Goal: Information Seeking & Learning: Check status

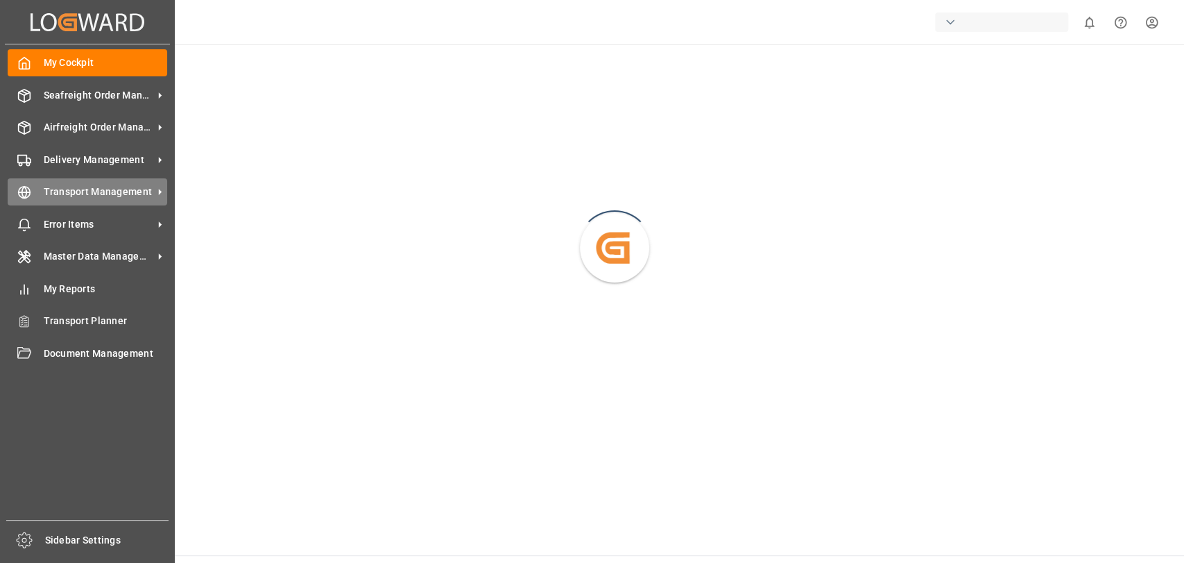
click at [73, 189] on span "Transport Management" at bounding box center [99, 192] width 110 height 15
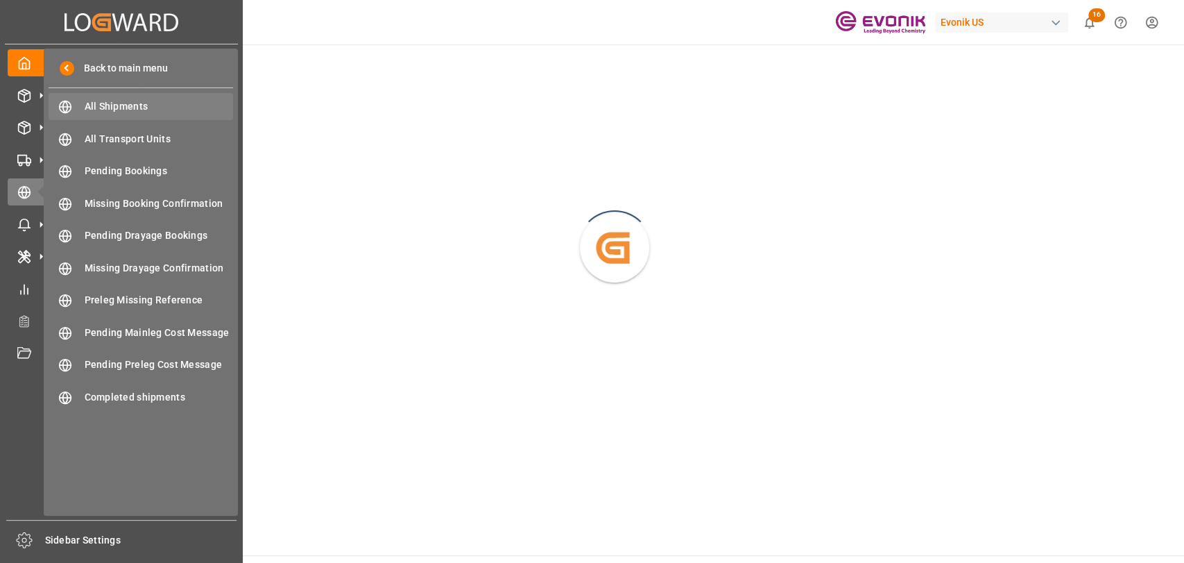
click at [78, 103] on div "All Shipments All Shipments" at bounding box center [141, 106] width 185 height 27
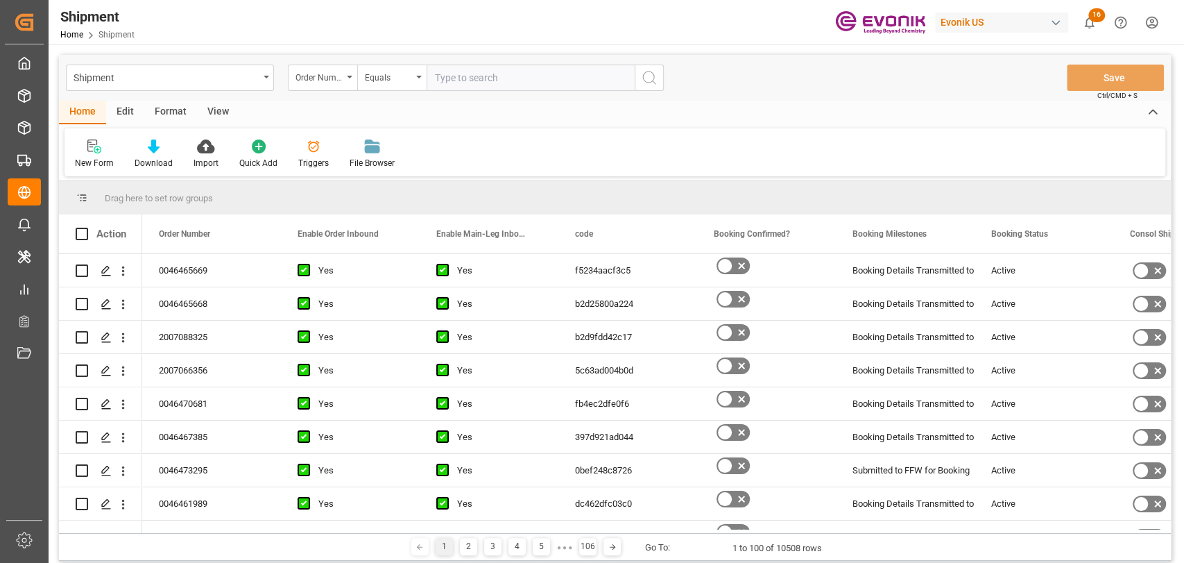
click at [162, 110] on div "Format" at bounding box center [170, 113] width 53 height 24
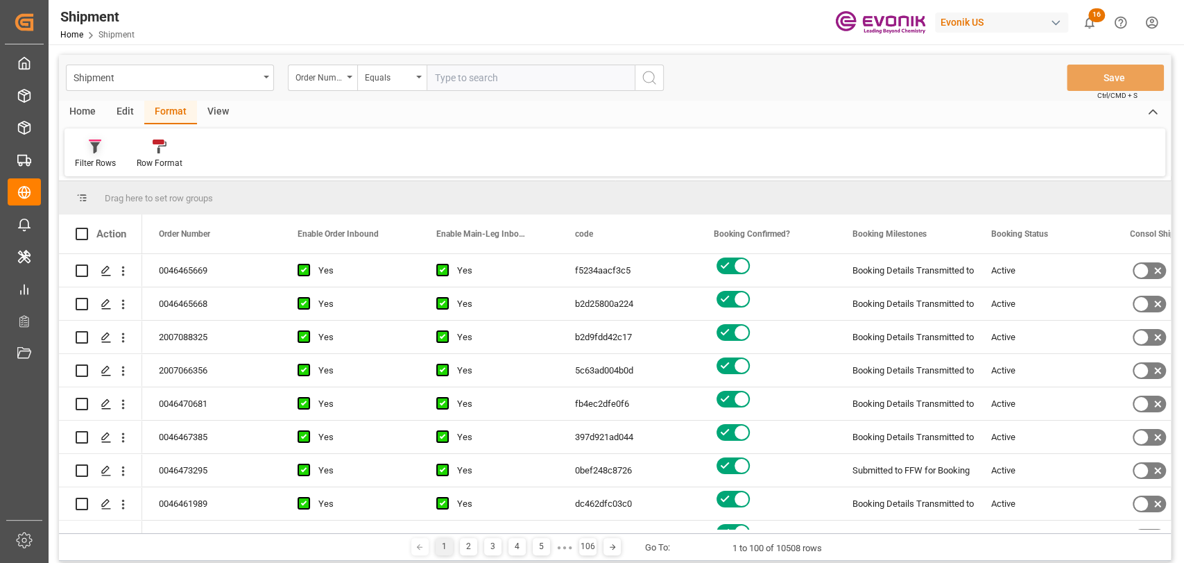
click at [89, 146] on icon at bounding box center [95, 146] width 12 height 14
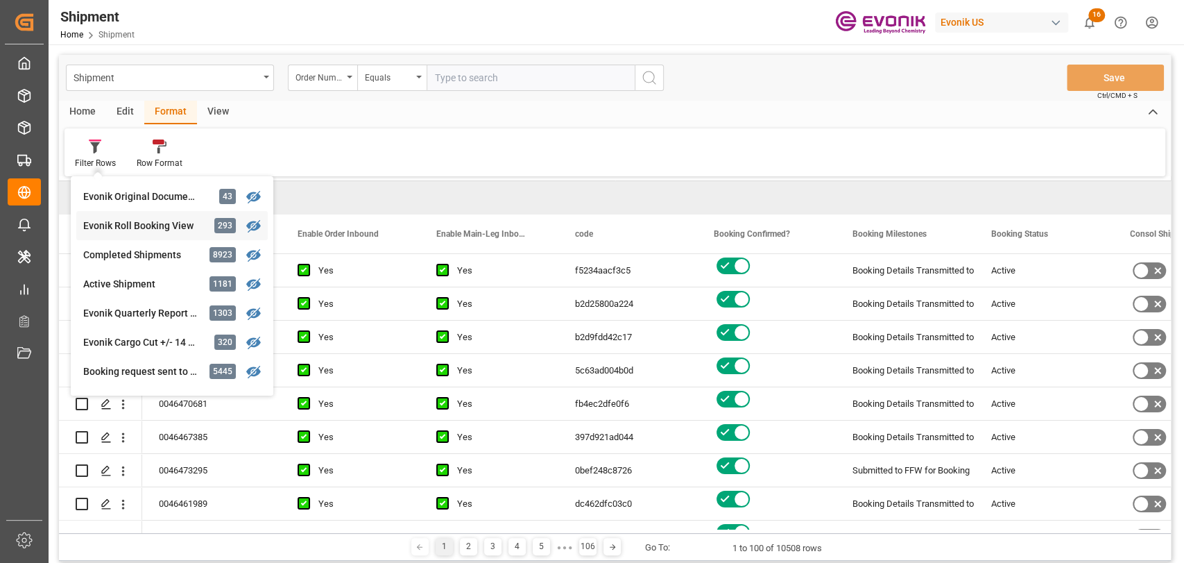
click at [130, 229] on div "Evonik Roll Booking View" at bounding box center [143, 226] width 121 height 15
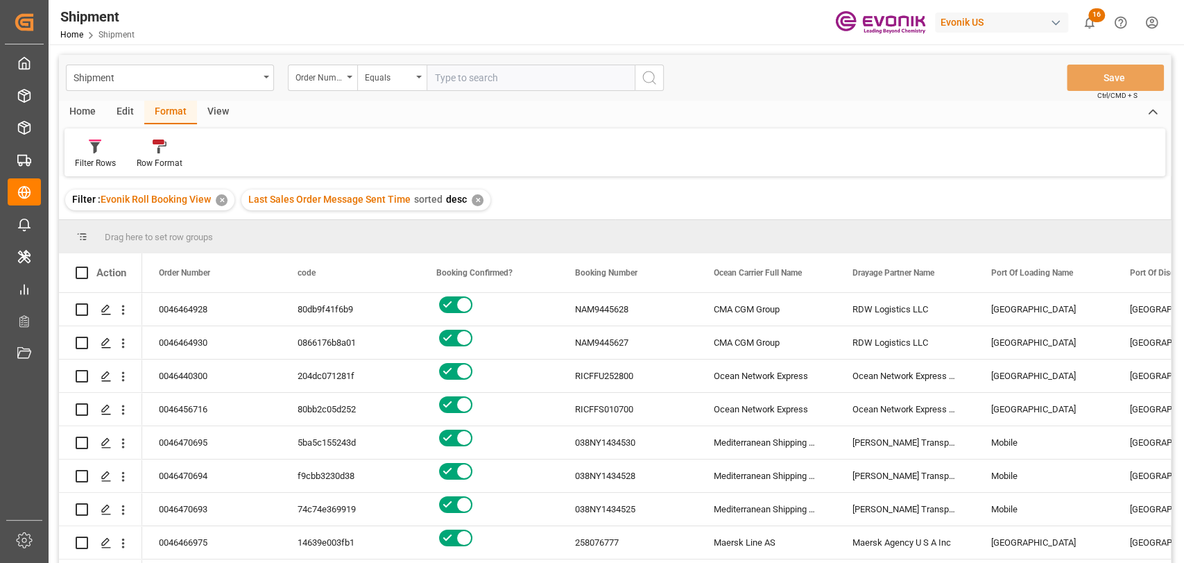
click at [89, 112] on div "Home" at bounding box center [82, 113] width 47 height 24
click at [159, 150] on div at bounding box center [154, 146] width 38 height 15
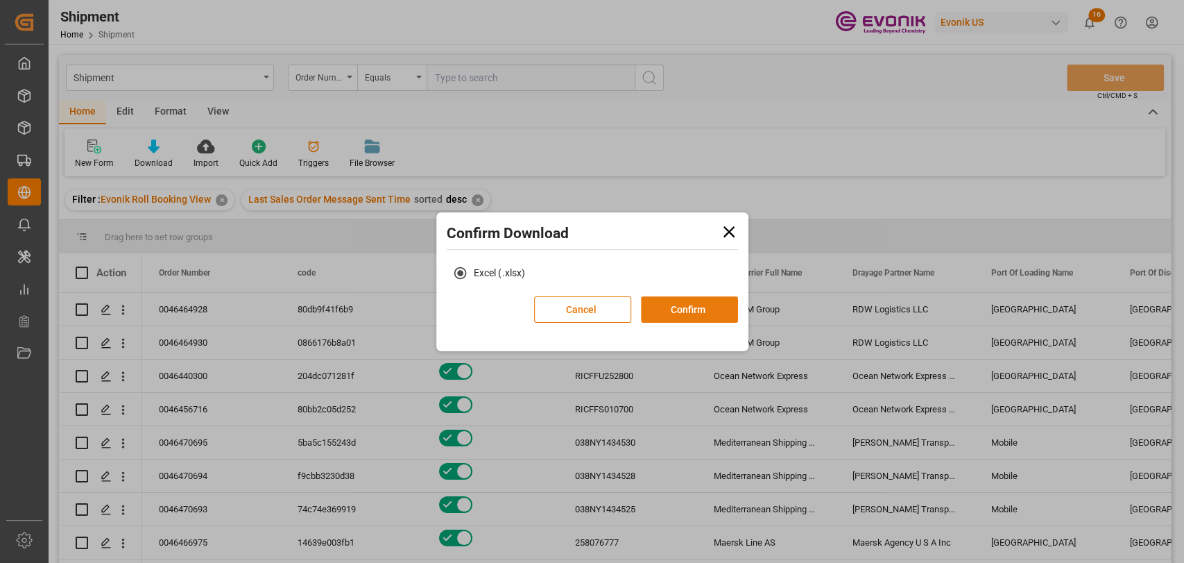
click at [689, 308] on button "Confirm" at bounding box center [689, 309] width 97 height 26
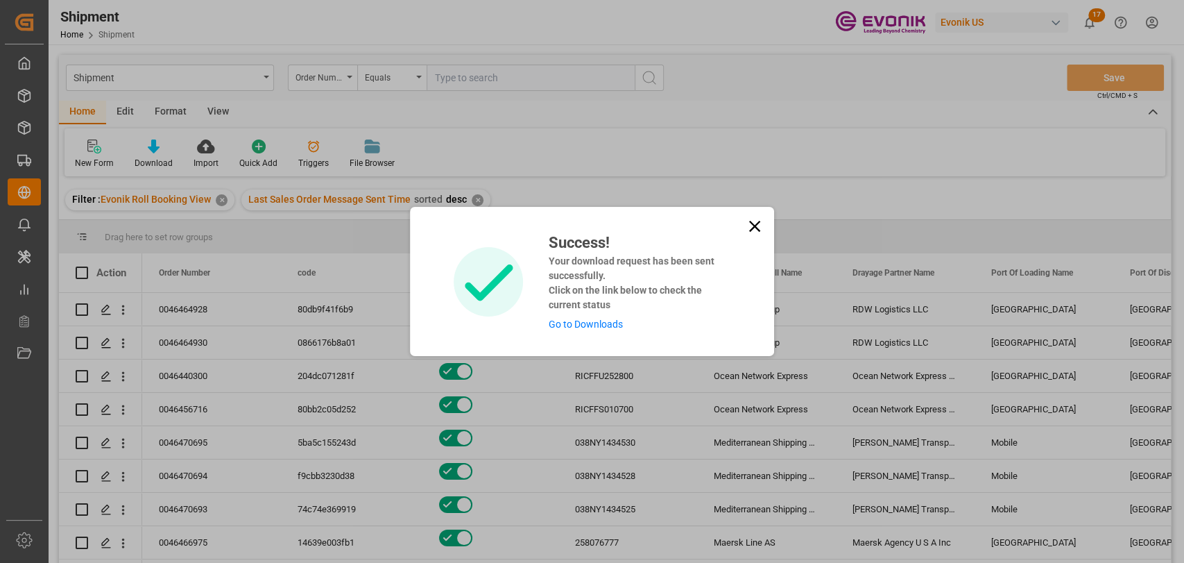
click at [844, 144] on div "Success! Your download request has been sent successfully. Click on the link be…" at bounding box center [592, 281] width 1184 height 563
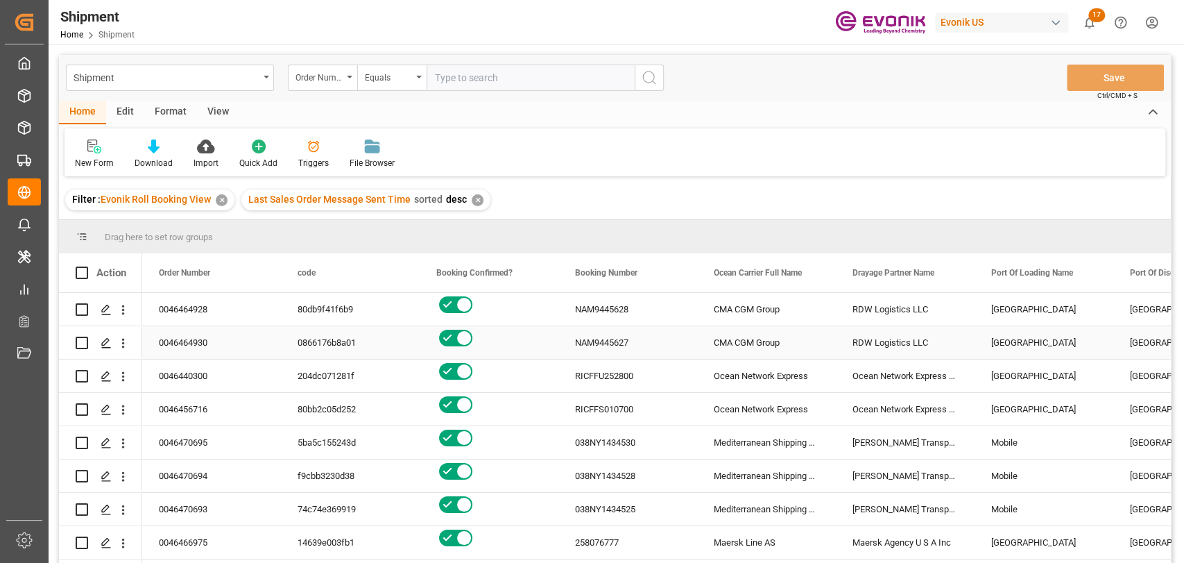
click at [622, 339] on div "NAM9445627" at bounding box center [628, 342] width 139 height 33
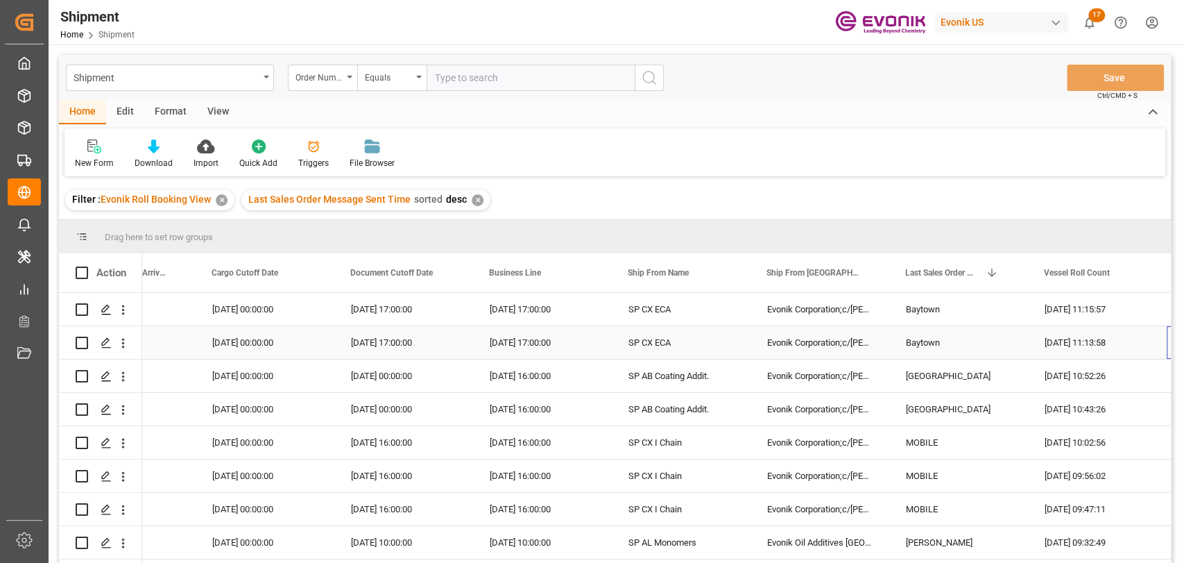
scroll to position [0, 1612]
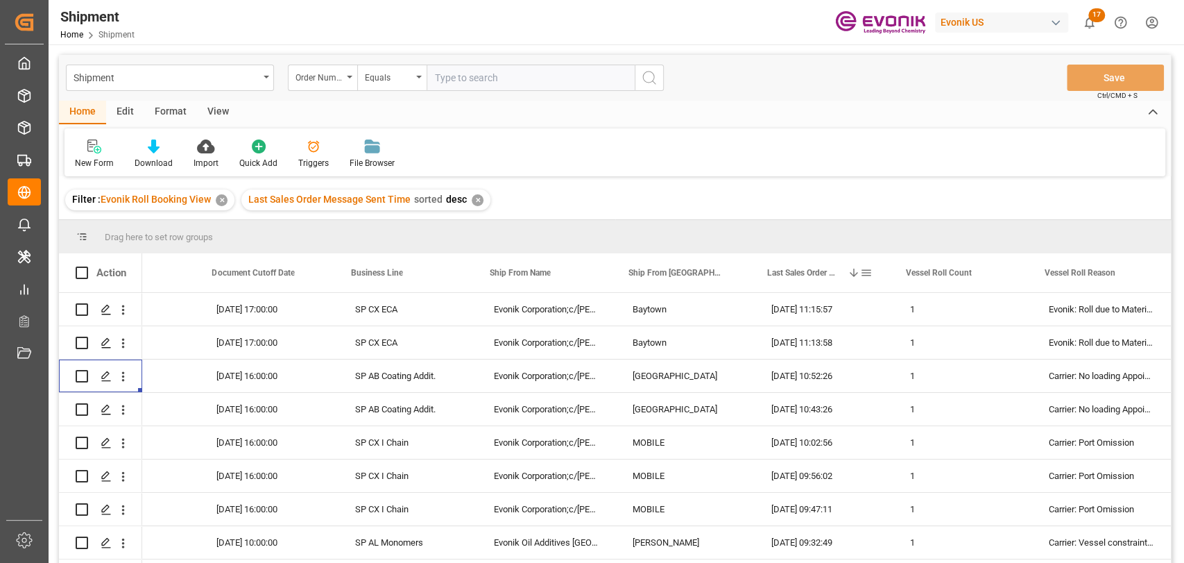
click at [865, 271] on span at bounding box center [866, 272] width 12 height 12
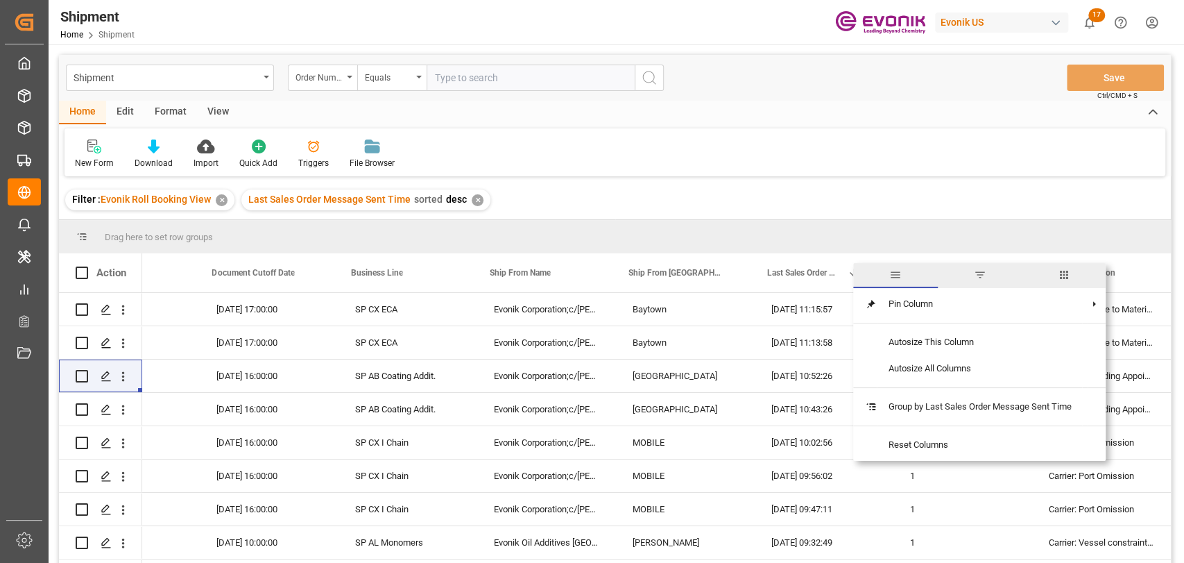
click at [989, 277] on span "filter" at bounding box center [980, 275] width 84 height 25
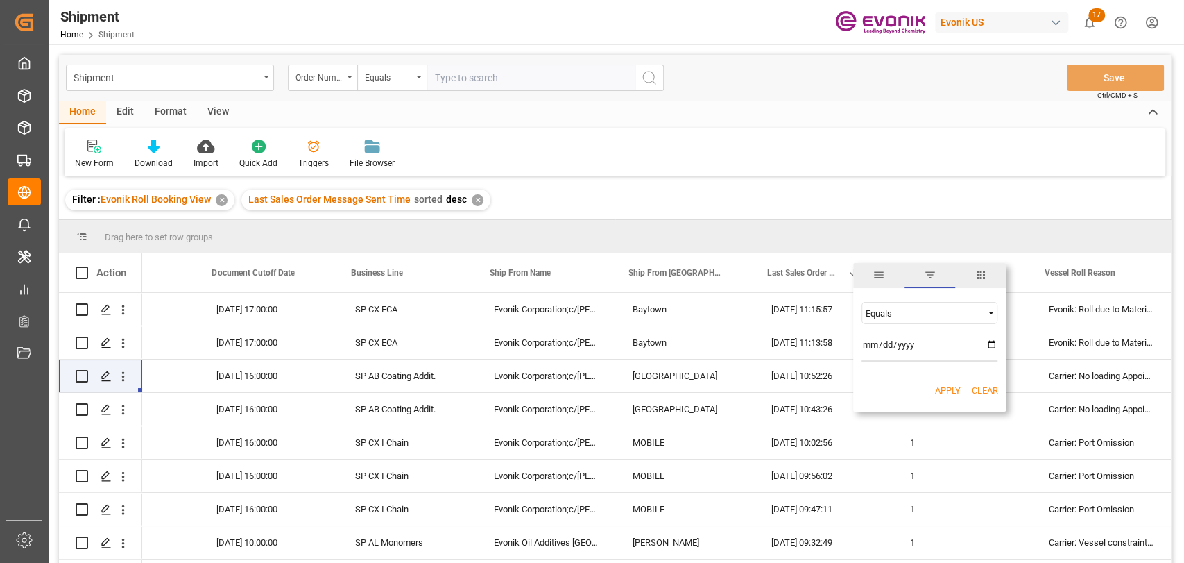
click at [909, 314] on div "Equals" at bounding box center [923, 313] width 117 height 10
click at [889, 400] on span "In range" at bounding box center [881, 402] width 32 height 10
click at [900, 340] on input "date" at bounding box center [930, 348] width 136 height 28
click at [994, 345] on input "date" at bounding box center [930, 348] width 136 height 28
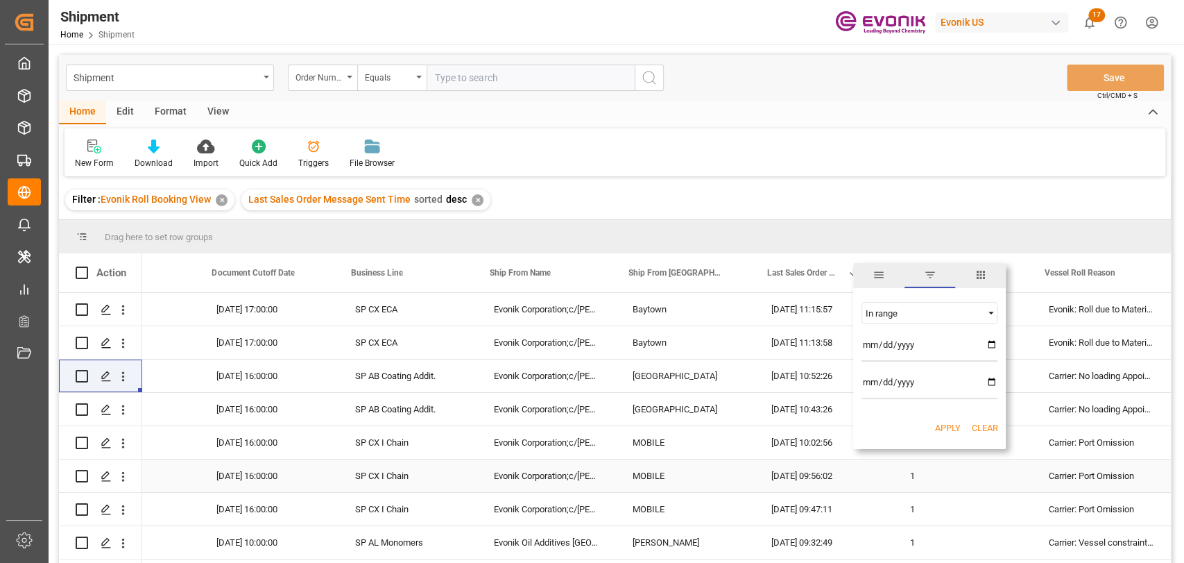
type input "2025-09-15"
click at [992, 386] on input "date" at bounding box center [930, 385] width 136 height 28
type input "2025-09-15"
click at [958, 429] on button "Apply" at bounding box center [948, 428] width 26 height 14
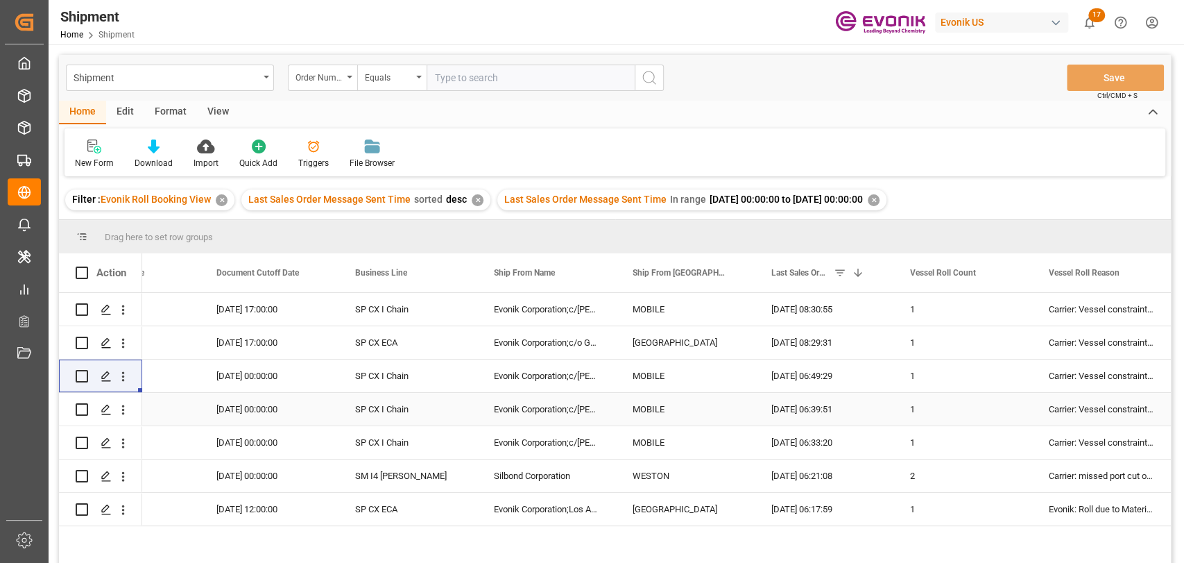
click at [156, 407] on div "09-15-2025 16:00:00" at bounding box center [130, 409] width 139 height 33
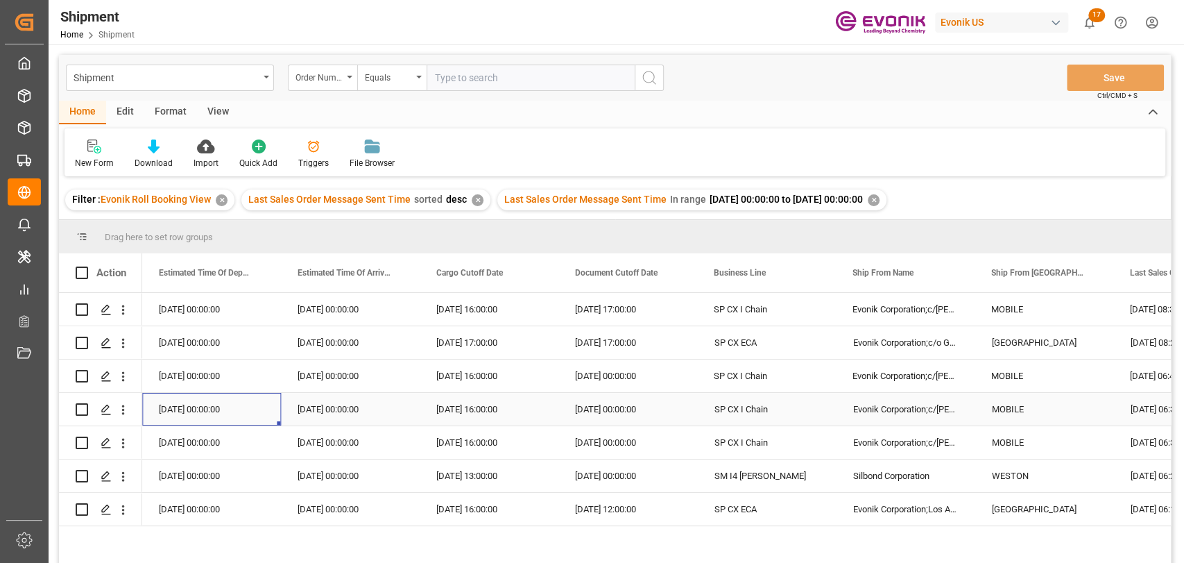
scroll to position [0, 1110]
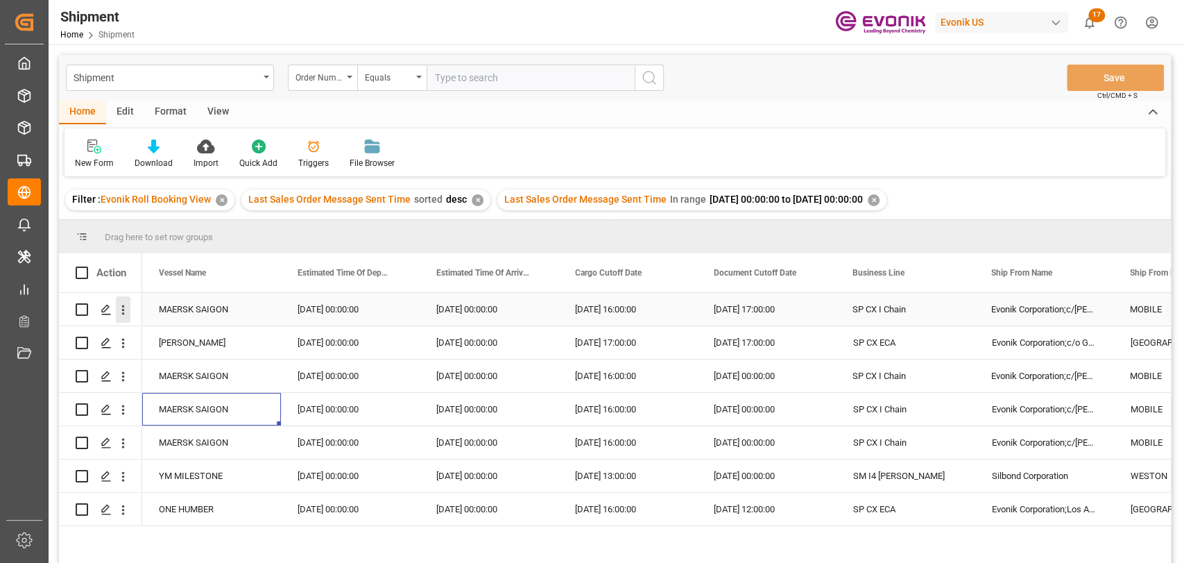
click at [122, 309] on icon "open menu" at bounding box center [123, 310] width 3 height 10
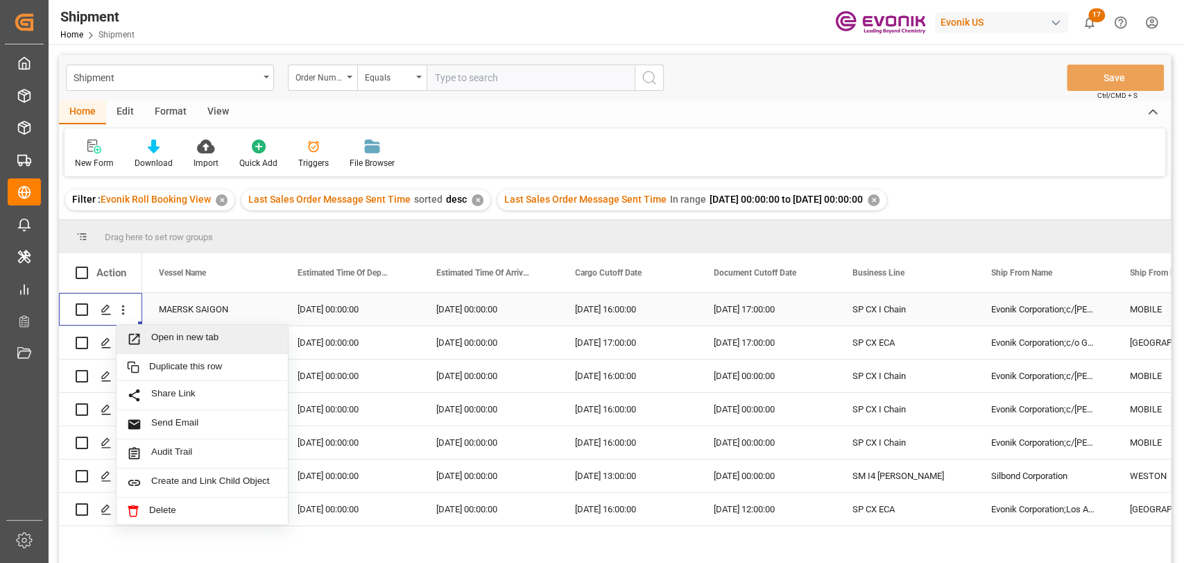
click at [152, 334] on div "Open in new tab" at bounding box center [202, 339] width 151 height 15
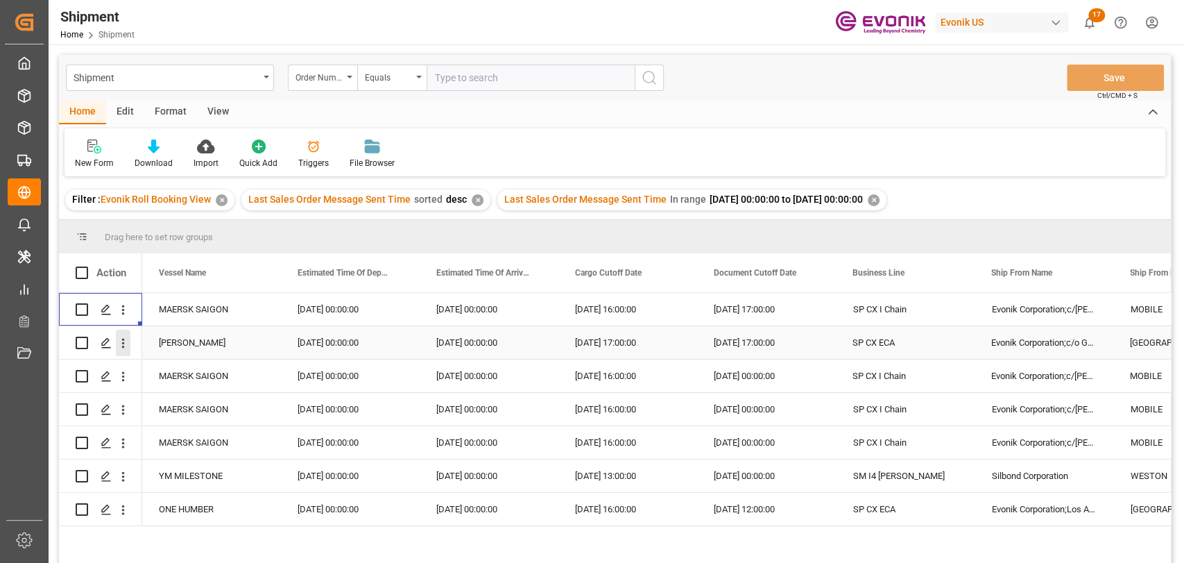
click at [126, 336] on icon "open menu" at bounding box center [123, 343] width 15 height 15
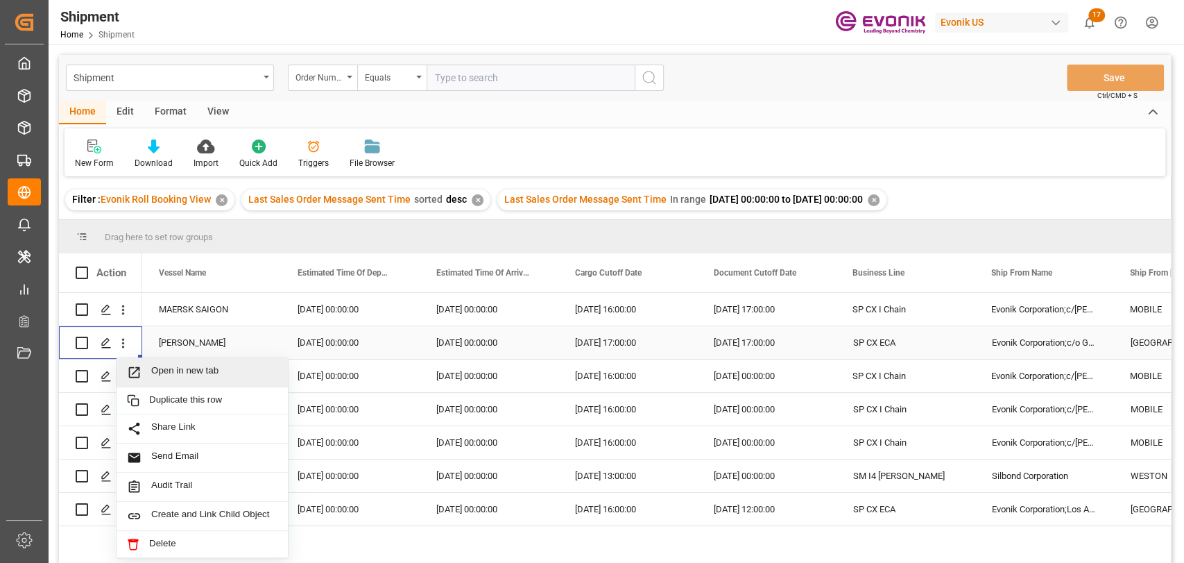
click at [180, 366] on span "Open in new tab" at bounding box center [214, 372] width 126 height 15
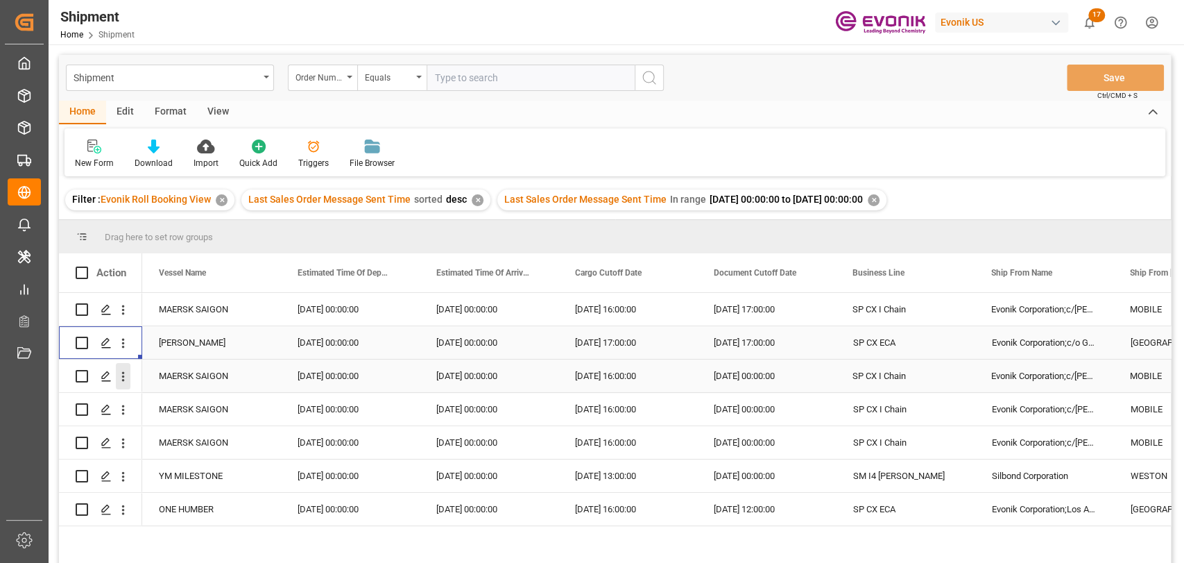
click at [121, 373] on icon "open menu" at bounding box center [123, 376] width 15 height 15
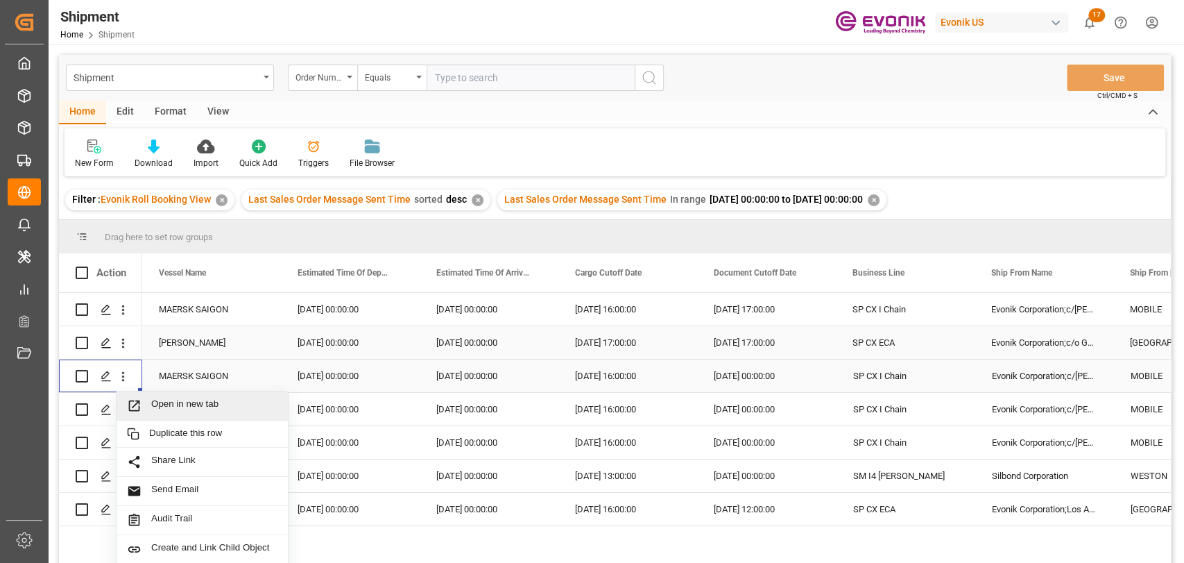
click at [156, 405] on span "Open in new tab" at bounding box center [214, 405] width 126 height 15
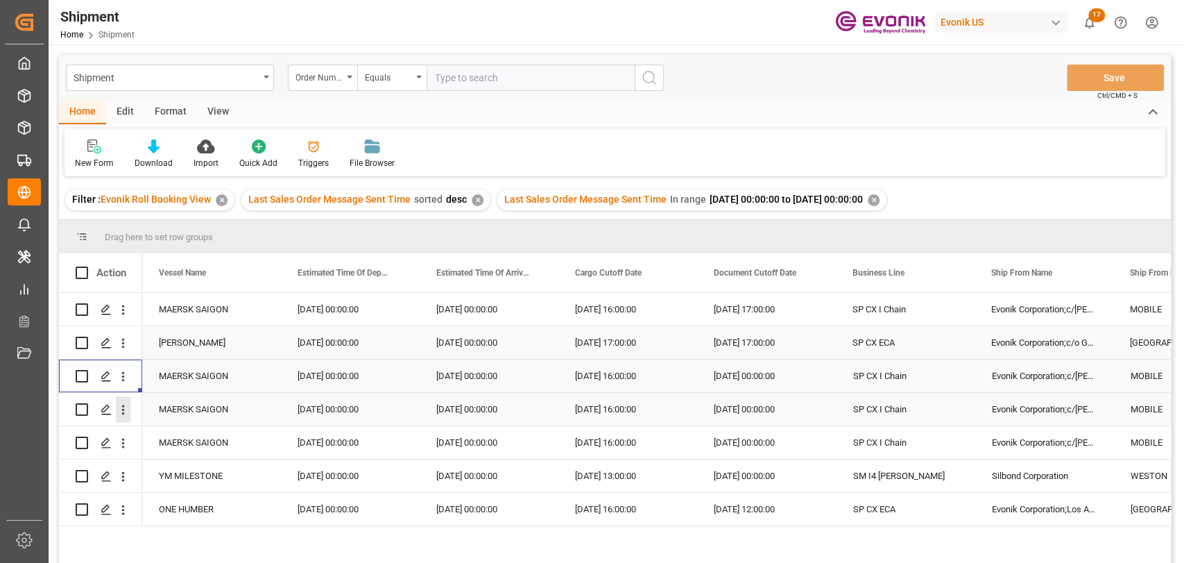
click at [122, 412] on icon "open menu" at bounding box center [123, 409] width 15 height 15
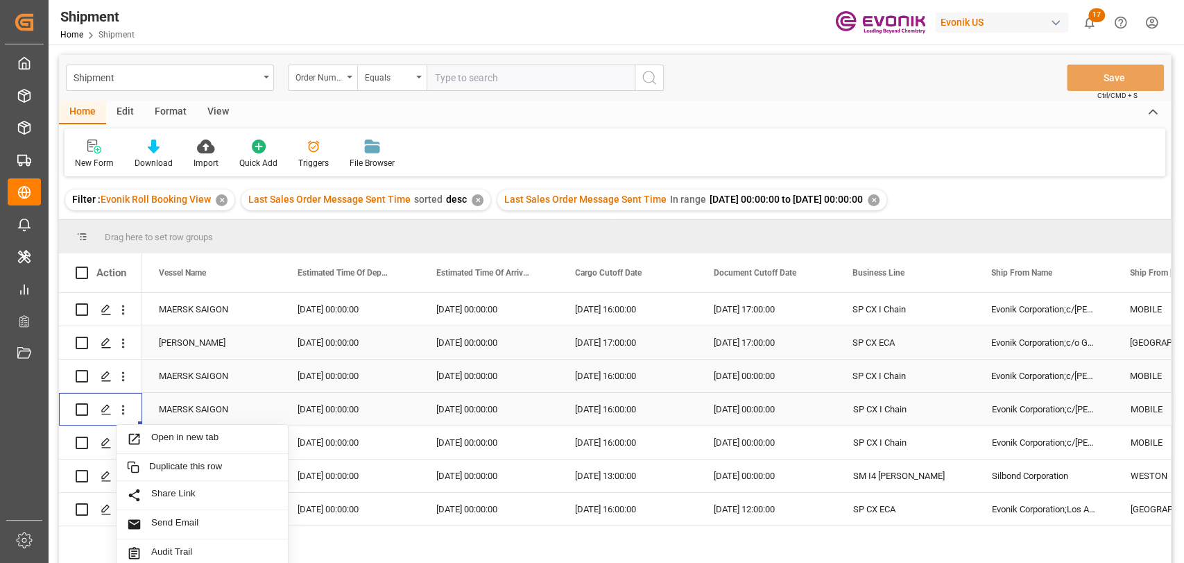
click at [144, 441] on span "Press SPACE to select this row." at bounding box center [139, 439] width 24 height 15
click at [122, 441] on icon "open menu" at bounding box center [123, 443] width 15 height 15
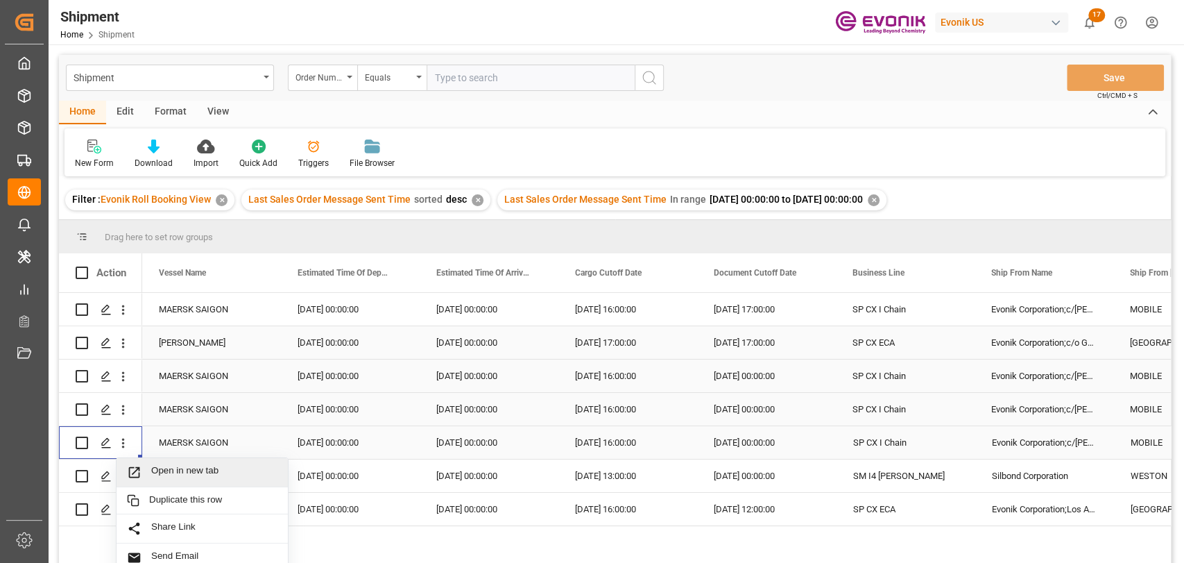
click at [144, 470] on span "Press SPACE to select this row." at bounding box center [139, 472] width 24 height 15
click at [121, 485] on button "open menu" at bounding box center [123, 476] width 15 height 26
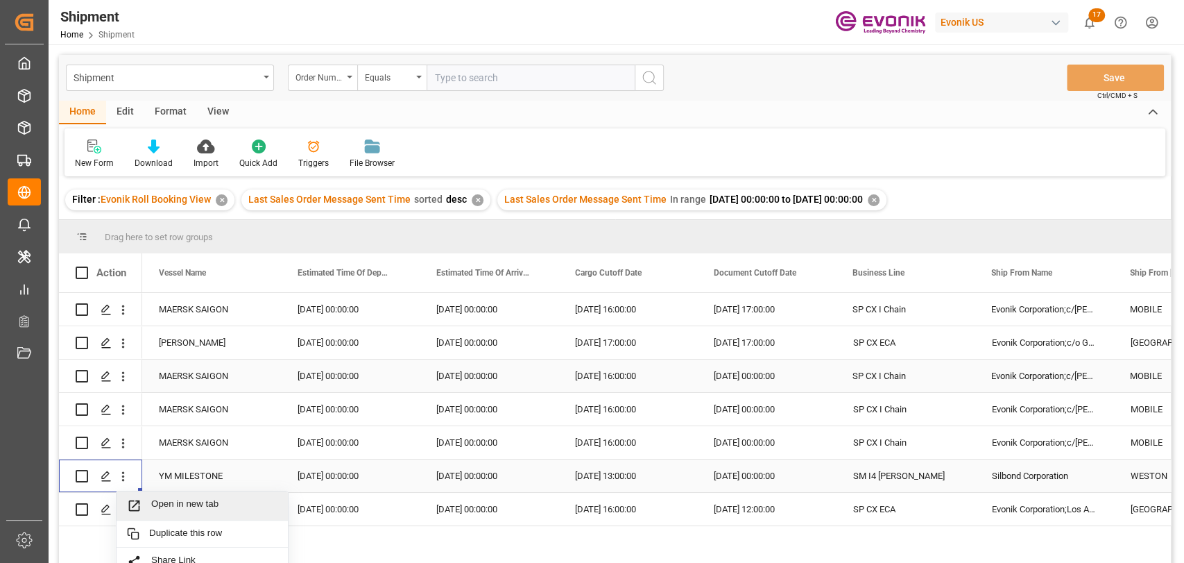
click at [155, 511] on span "Open in new tab" at bounding box center [214, 505] width 126 height 15
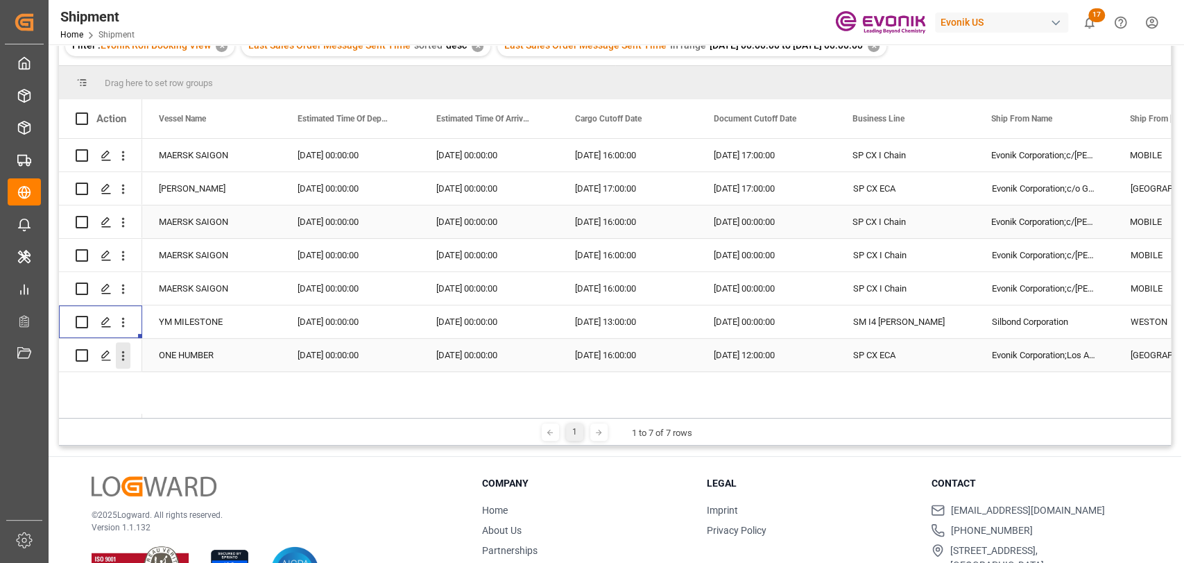
click at [121, 362] on icon "open menu" at bounding box center [123, 355] width 15 height 15
click at [160, 380] on span "Open in new tab" at bounding box center [214, 384] width 126 height 15
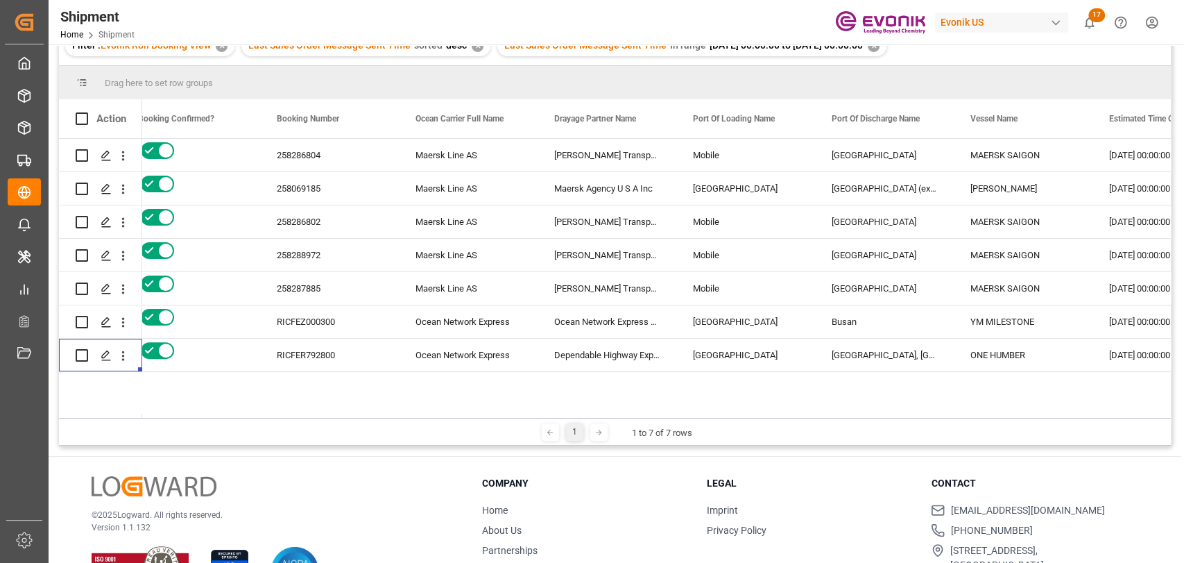
scroll to position [0, 0]
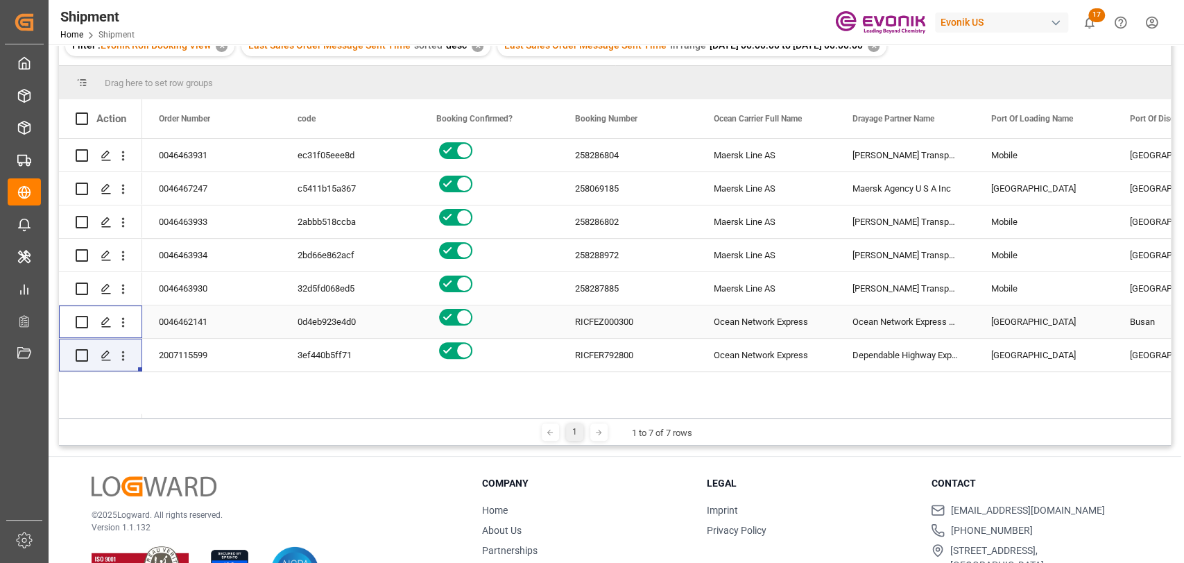
click at [80, 321] on input "Press Space to toggle row selection (unchecked)" at bounding box center [82, 322] width 12 height 12
checkbox input "true"
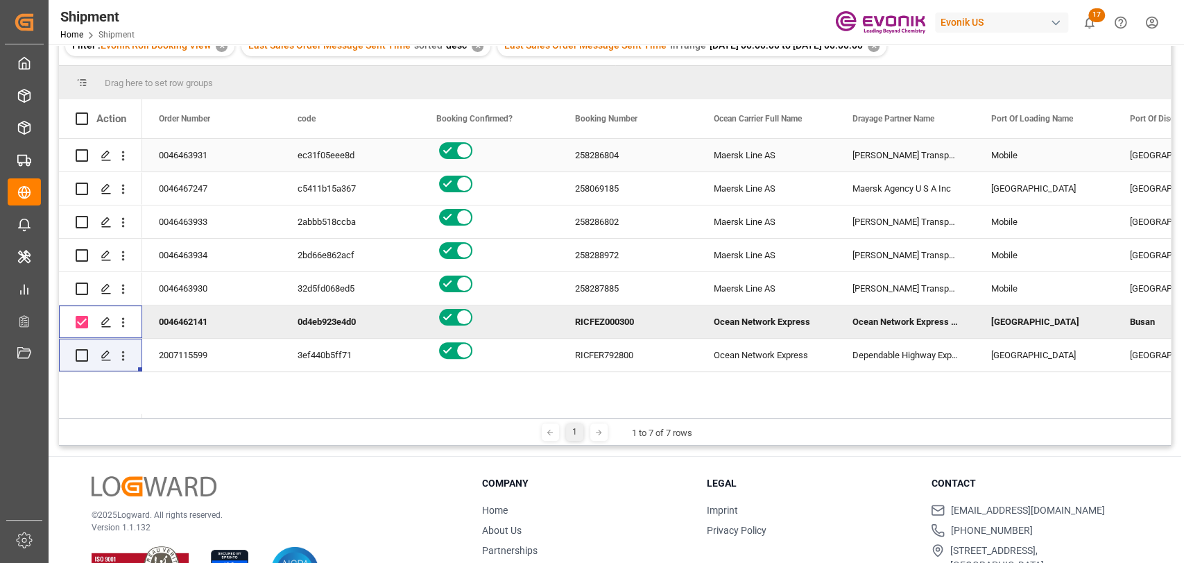
click at [80, 153] on input "Press Space to toggle row selection (unchecked)" at bounding box center [82, 155] width 12 height 12
checkbox input "true"
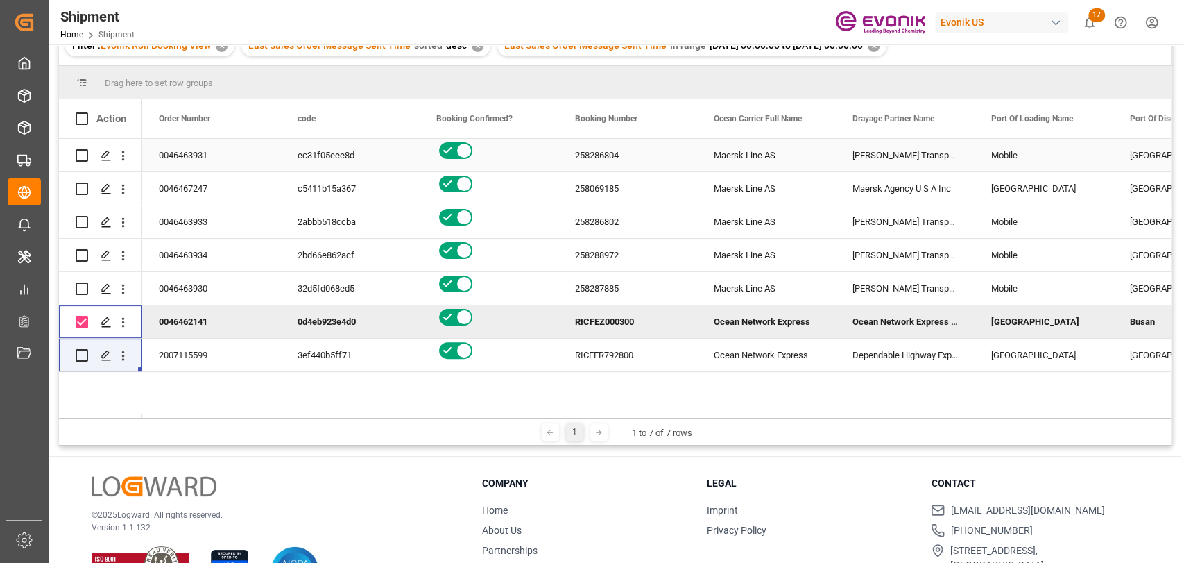
checkbox input "true"
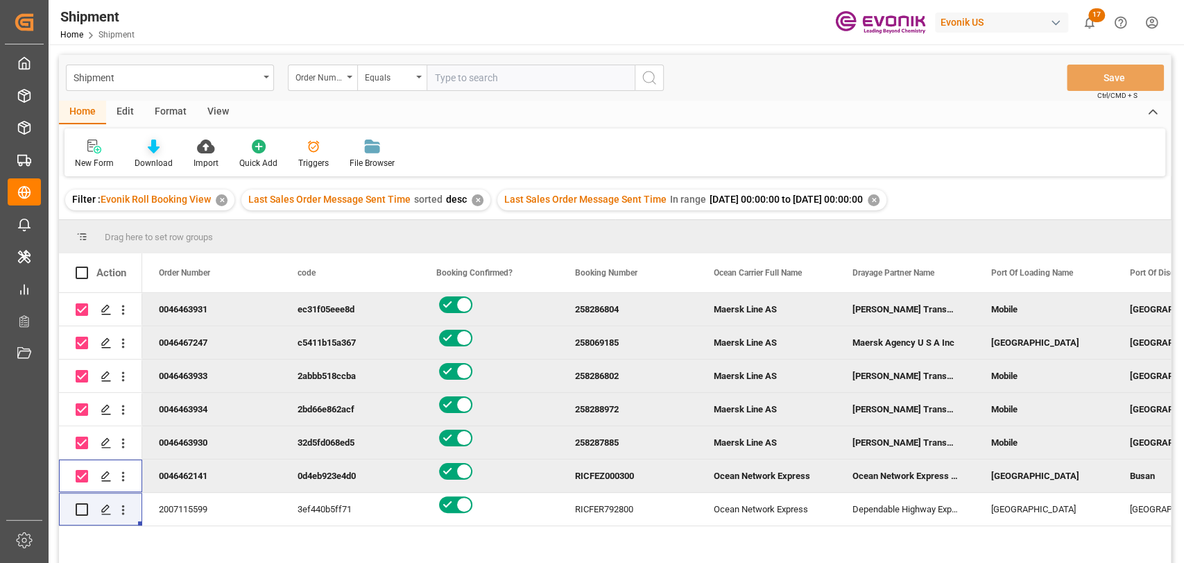
click at [148, 150] on icon at bounding box center [154, 146] width 12 height 14
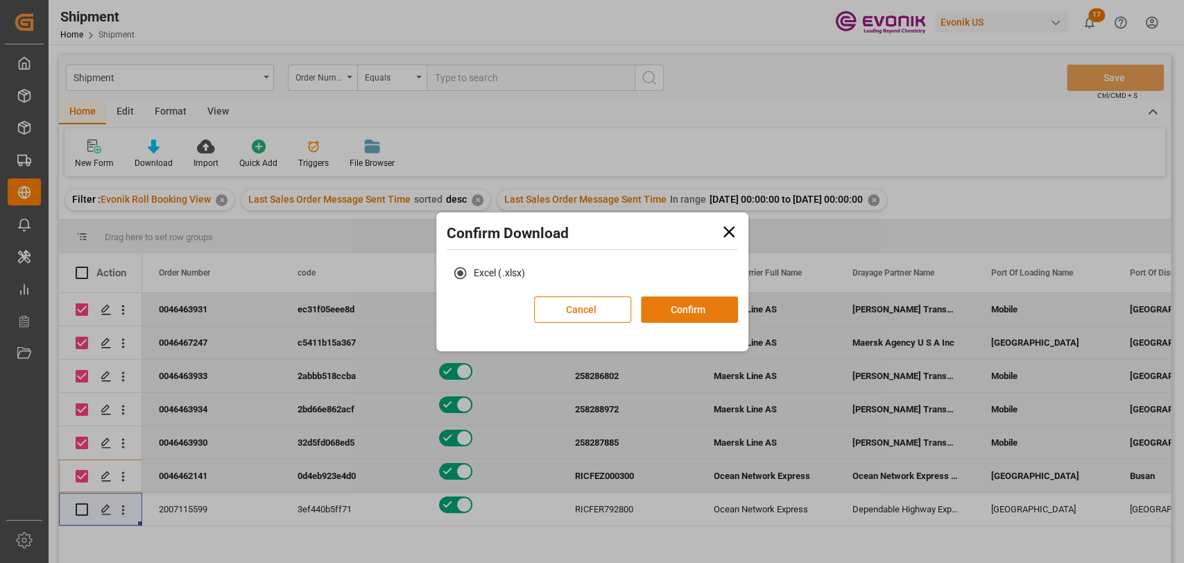
click at [677, 305] on button "Confirm" at bounding box center [689, 309] width 97 height 26
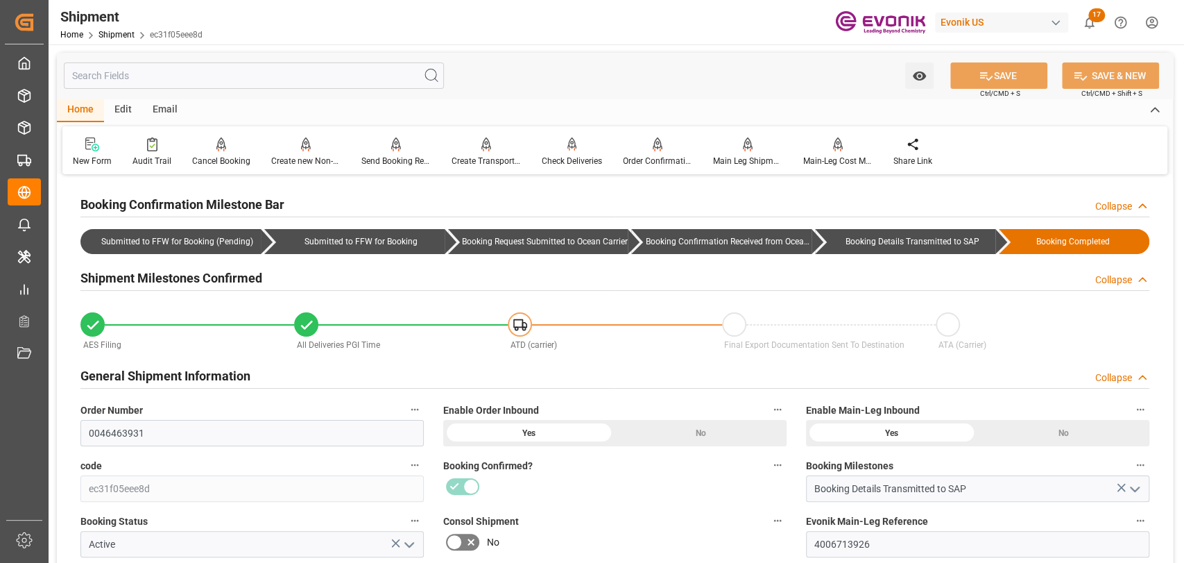
click at [255, 76] on input "text" at bounding box center [254, 75] width 380 height 26
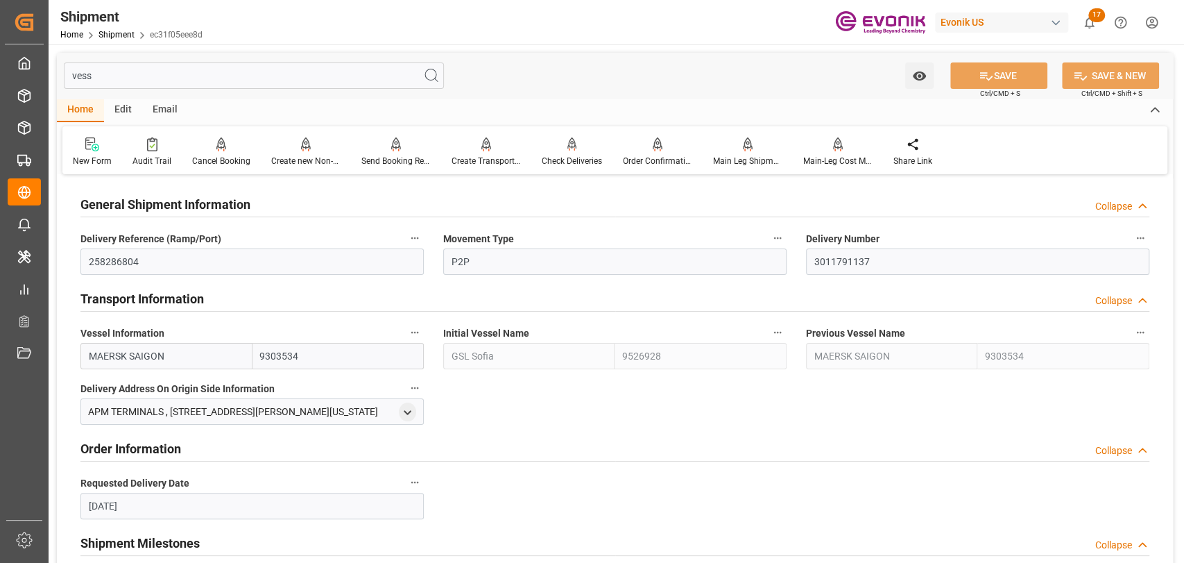
type input "vess"
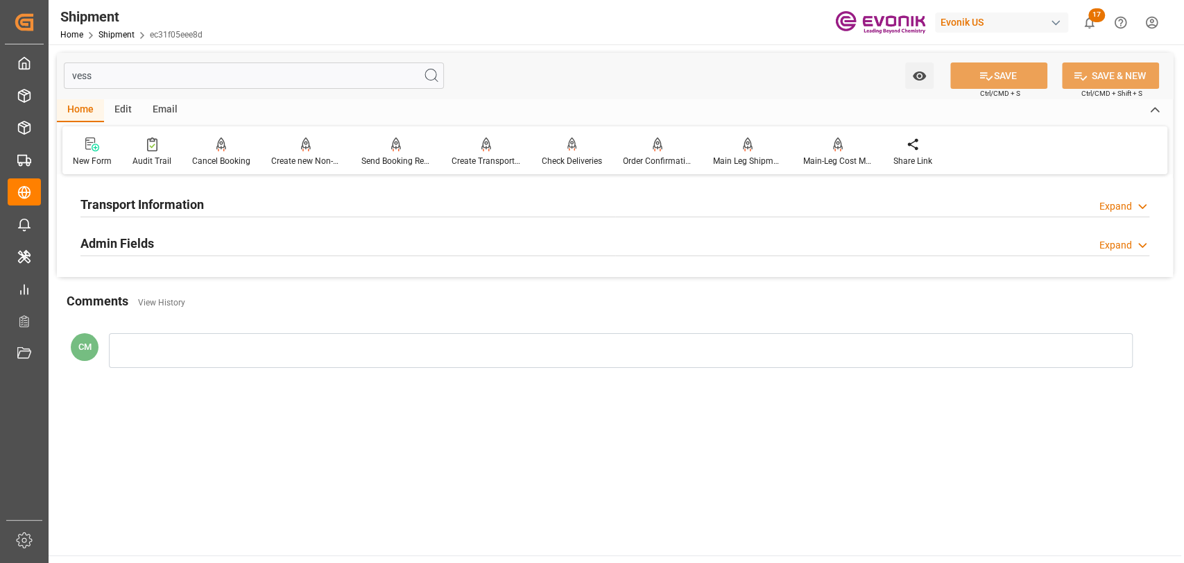
click at [159, 210] on h2 "Transport Information" at bounding box center [142, 204] width 124 height 19
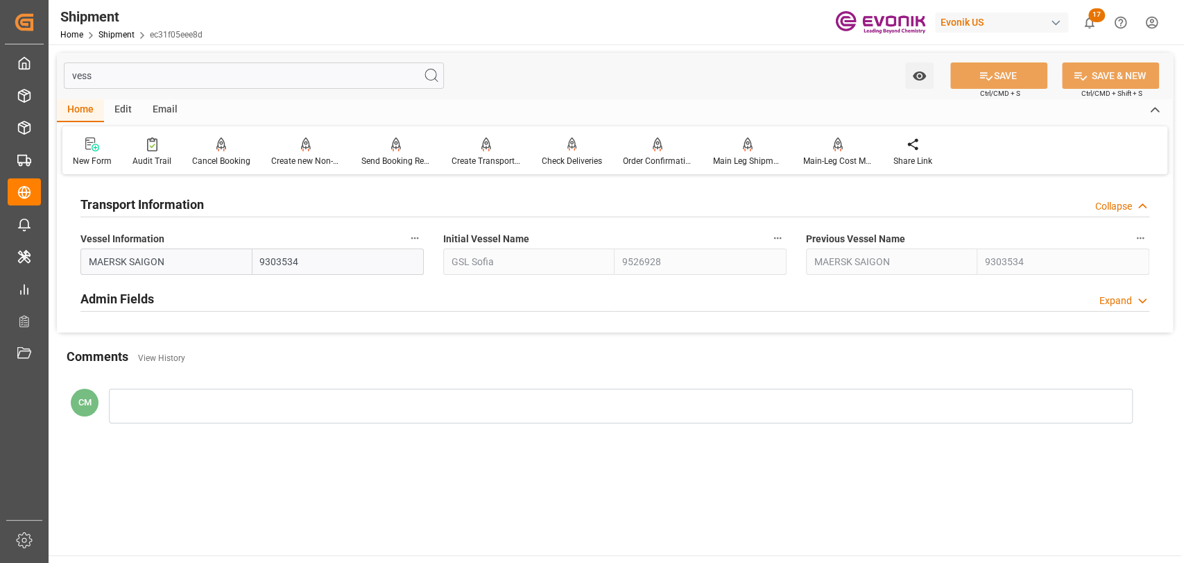
click at [414, 237] on icon "button" at bounding box center [414, 237] width 11 height 11
click at [439, 244] on li "Audits" at bounding box center [441, 238] width 71 height 23
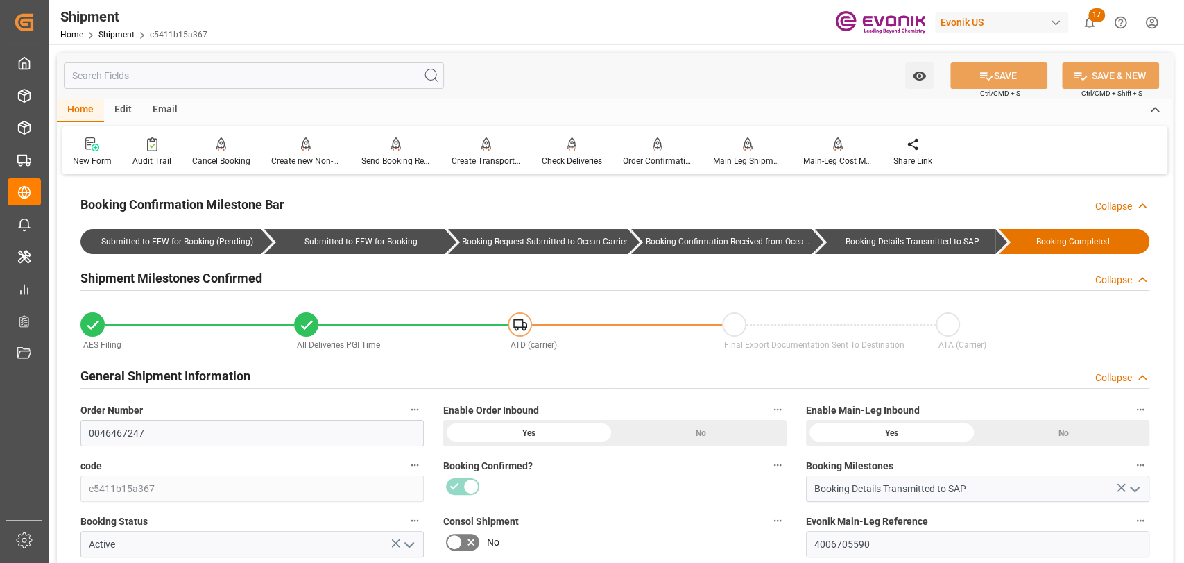
click at [180, 76] on input "text" at bounding box center [254, 75] width 380 height 26
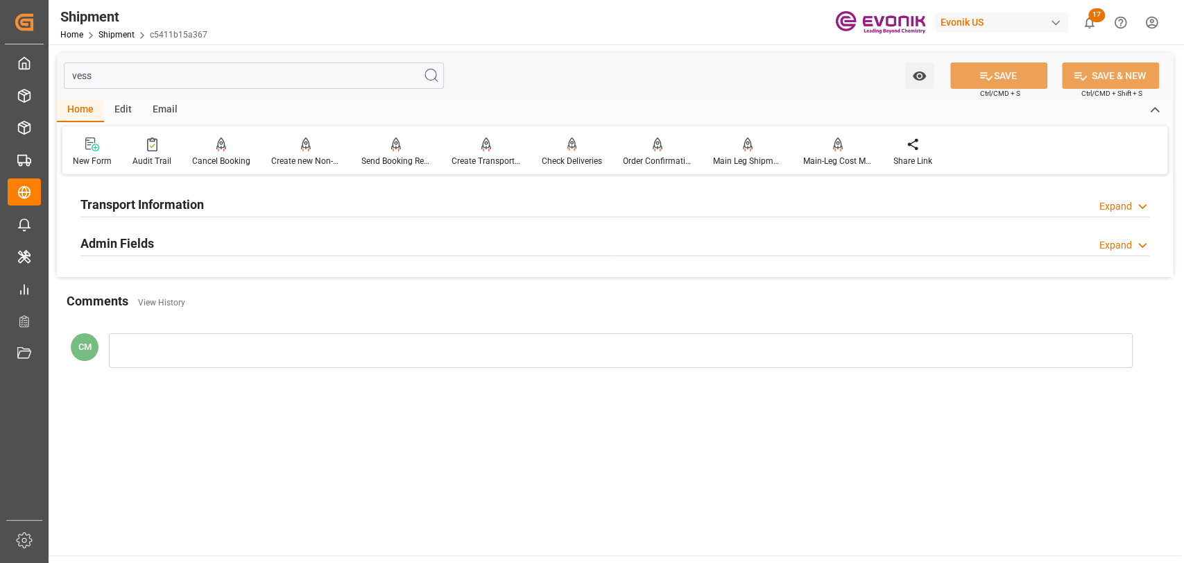
type input "vess"
drag, startPoint x: 345, startPoint y: 211, endPoint x: 372, endPoint y: 219, distance: 28.3
click at [350, 210] on div "Transport Information Expand" at bounding box center [614, 203] width 1069 height 26
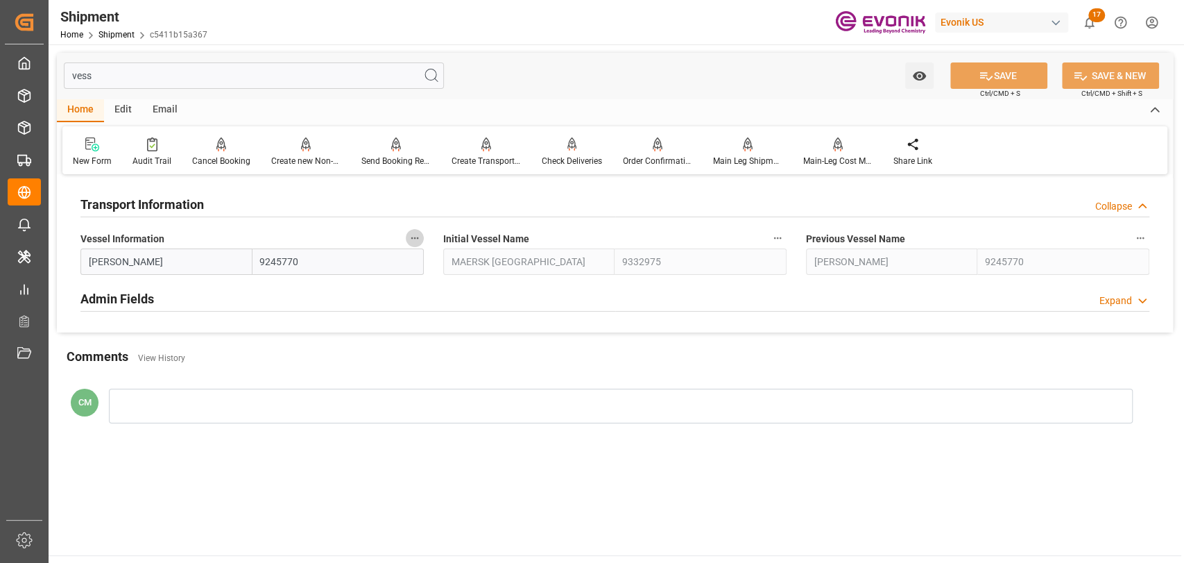
click at [414, 234] on icon "button" at bounding box center [414, 237] width 11 height 11
click at [28, 22] on icon at bounding box center [22, 17] width 11 height 8
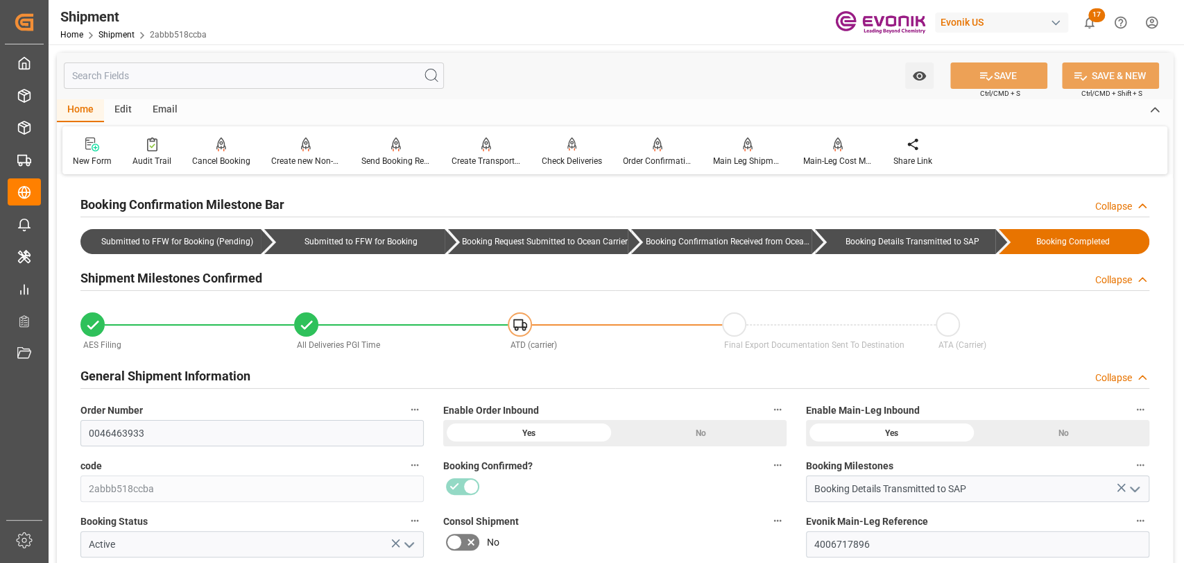
click at [160, 78] on input "text" at bounding box center [254, 75] width 380 height 26
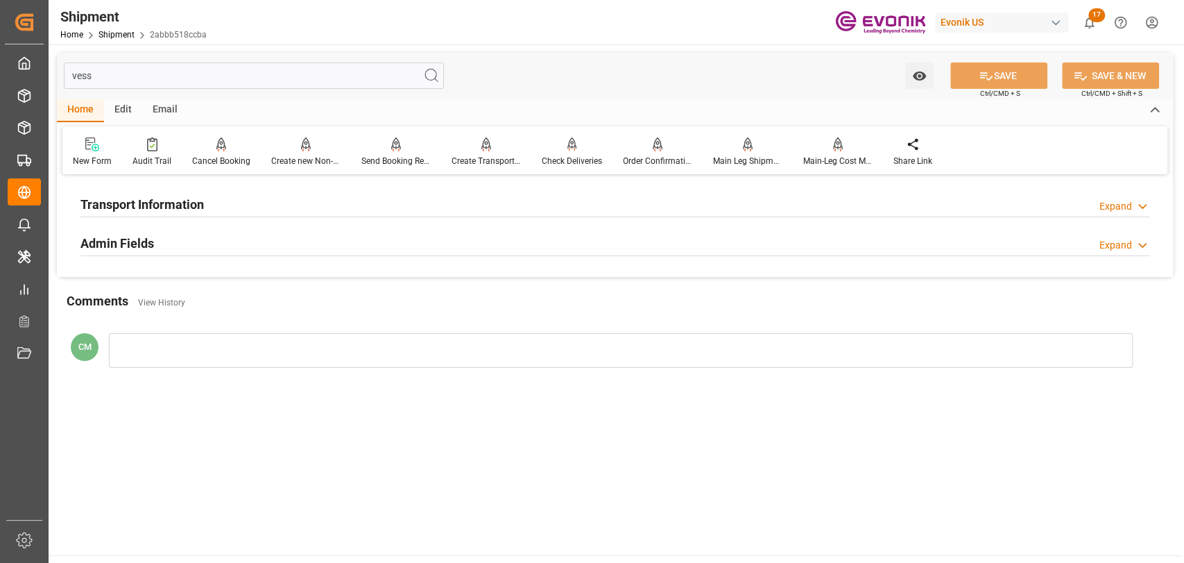
type input "vess"
click at [222, 203] on div "Transport Information Expand" at bounding box center [614, 203] width 1069 height 26
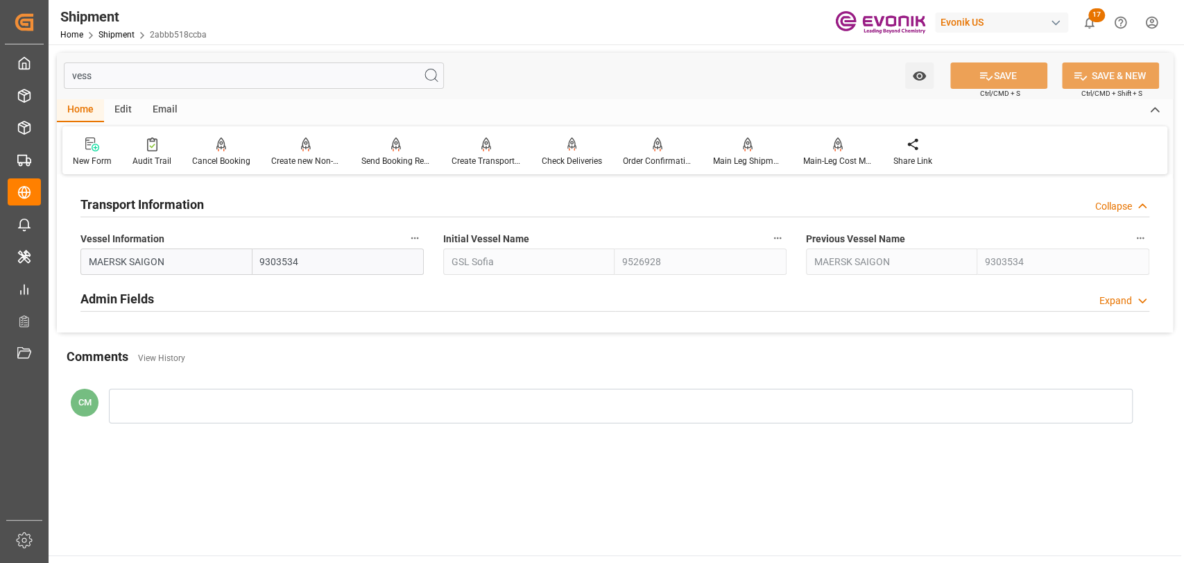
click at [416, 240] on icon "button" at bounding box center [414, 237] width 11 height 11
click at [427, 244] on icon at bounding box center [424, 238] width 15 height 15
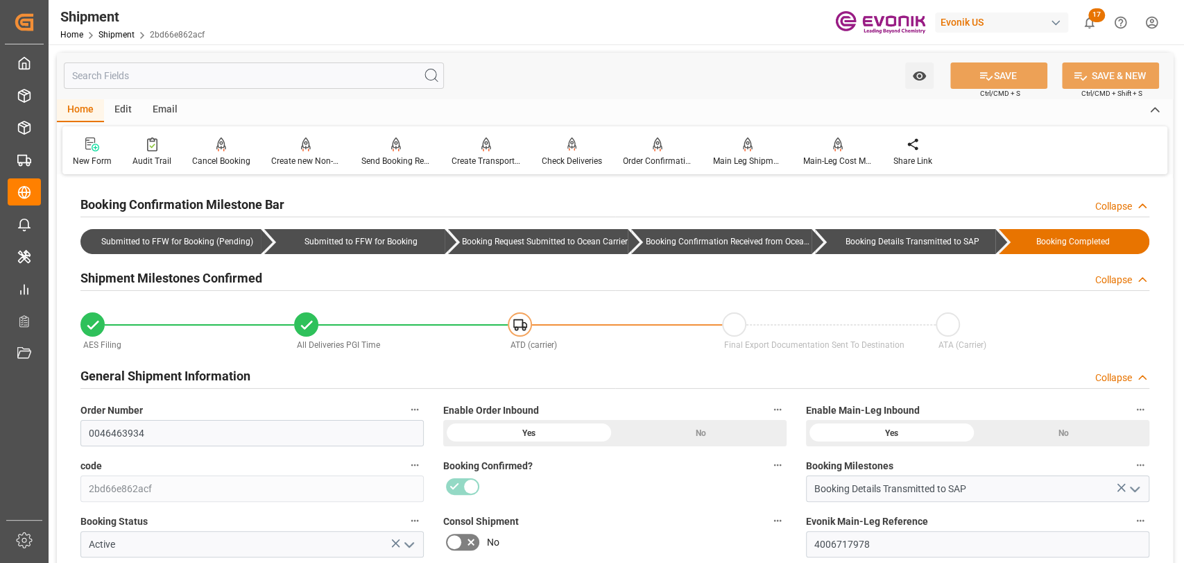
click at [128, 70] on input "text" at bounding box center [254, 75] width 380 height 26
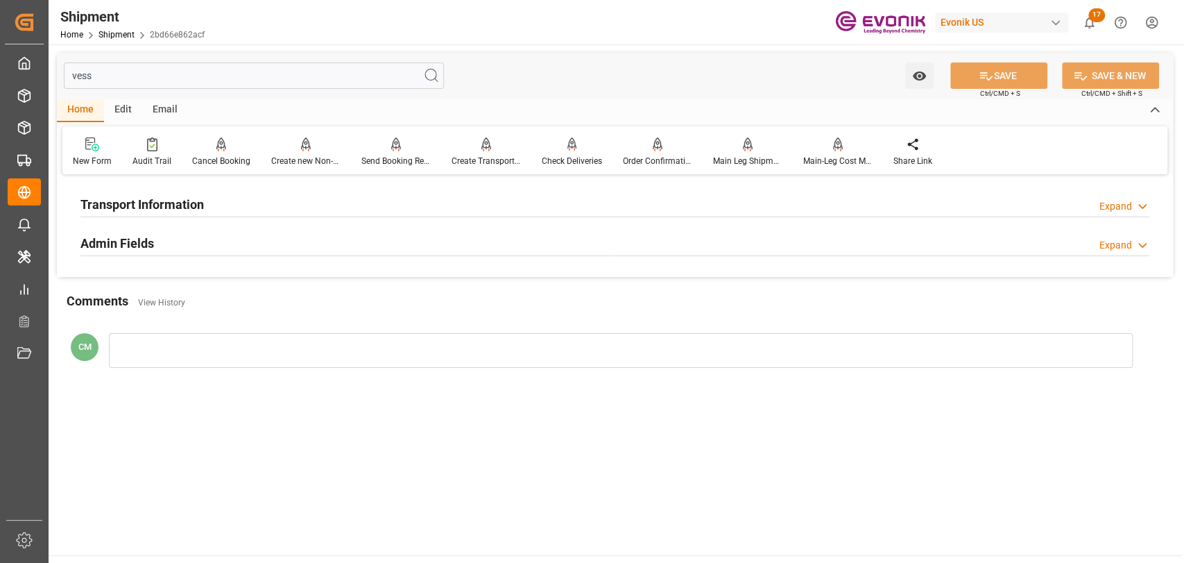
type input "vess"
drag, startPoint x: 310, startPoint y: 205, endPoint x: 331, endPoint y: 217, distance: 23.9
click at [312, 207] on div "Transport Information Expand" at bounding box center [614, 203] width 1069 height 26
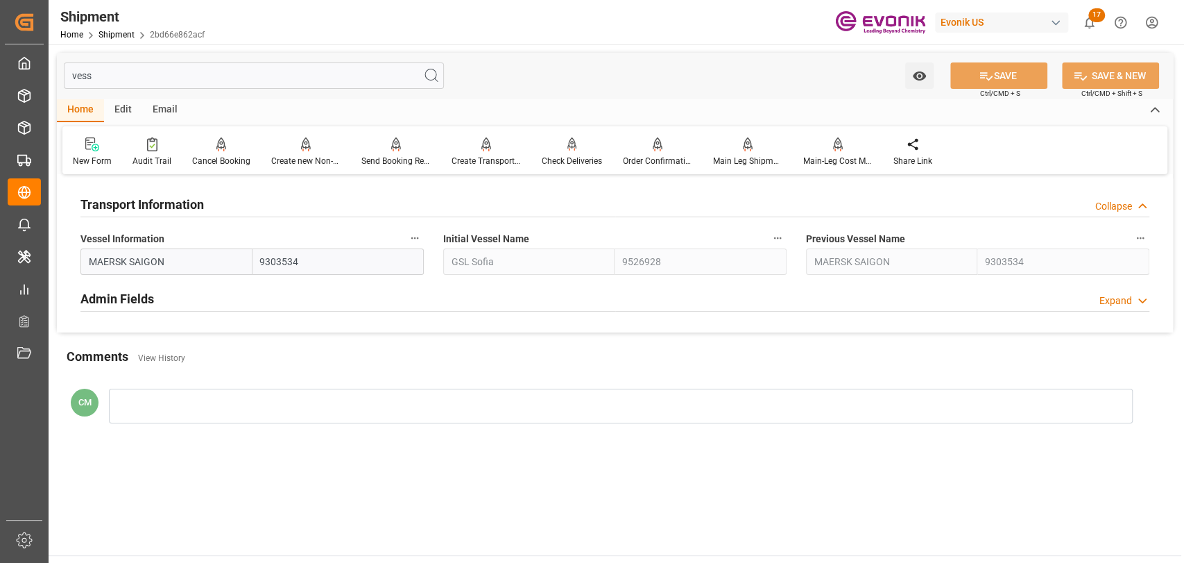
click at [414, 239] on icon "button" at bounding box center [415, 238] width 8 height 2
click at [420, 239] on icon at bounding box center [424, 238] width 15 height 15
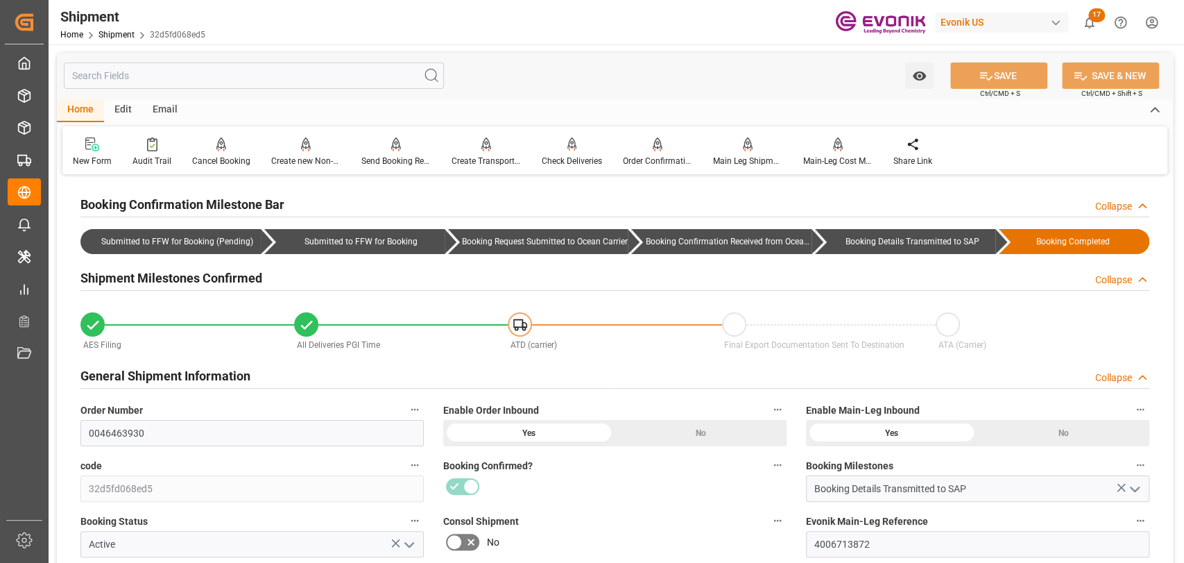
click at [251, 81] on input "text" at bounding box center [254, 75] width 380 height 26
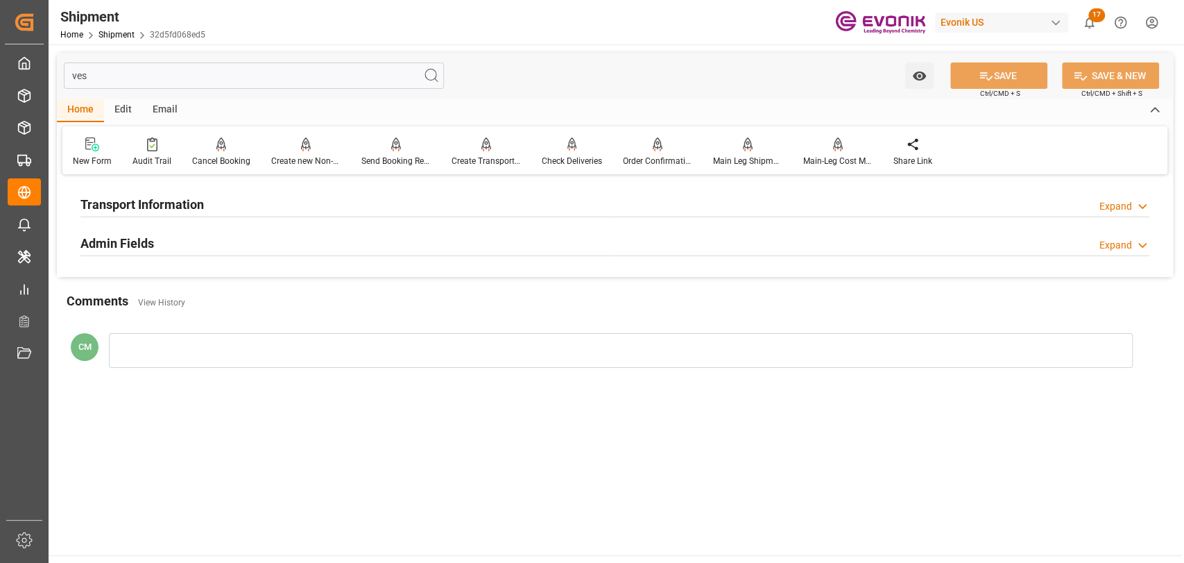
type input "ves"
drag, startPoint x: 140, startPoint y: 203, endPoint x: 355, endPoint y: 253, distance: 220.8
click at [141, 203] on h2 "Transport Information" at bounding box center [142, 204] width 124 height 19
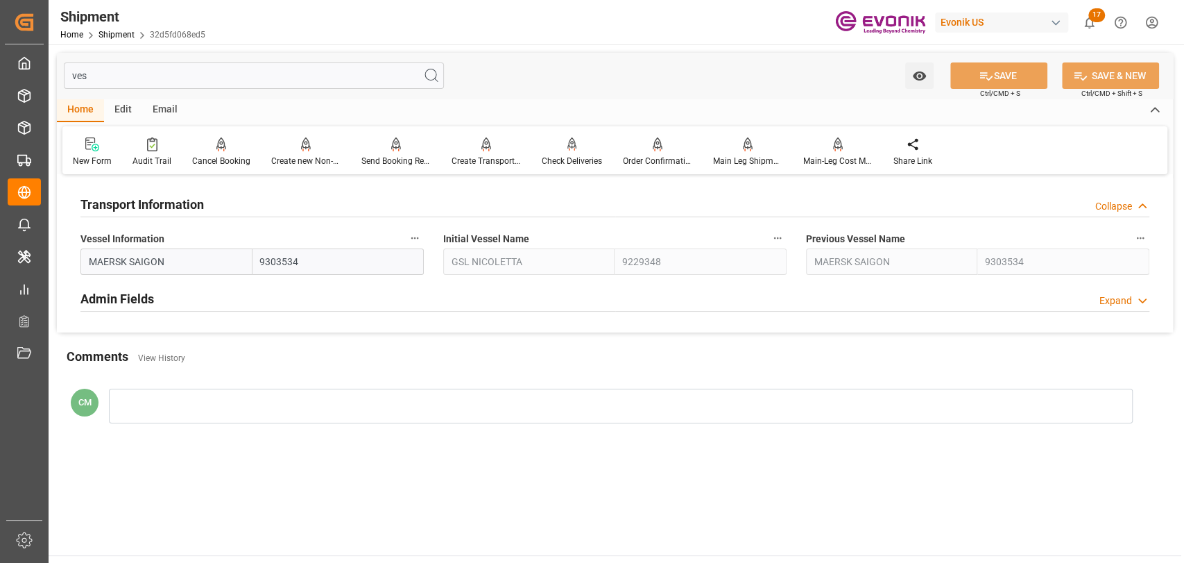
click at [411, 238] on icon "button" at bounding box center [415, 238] width 8 height 2
click at [427, 239] on icon at bounding box center [424, 238] width 15 height 15
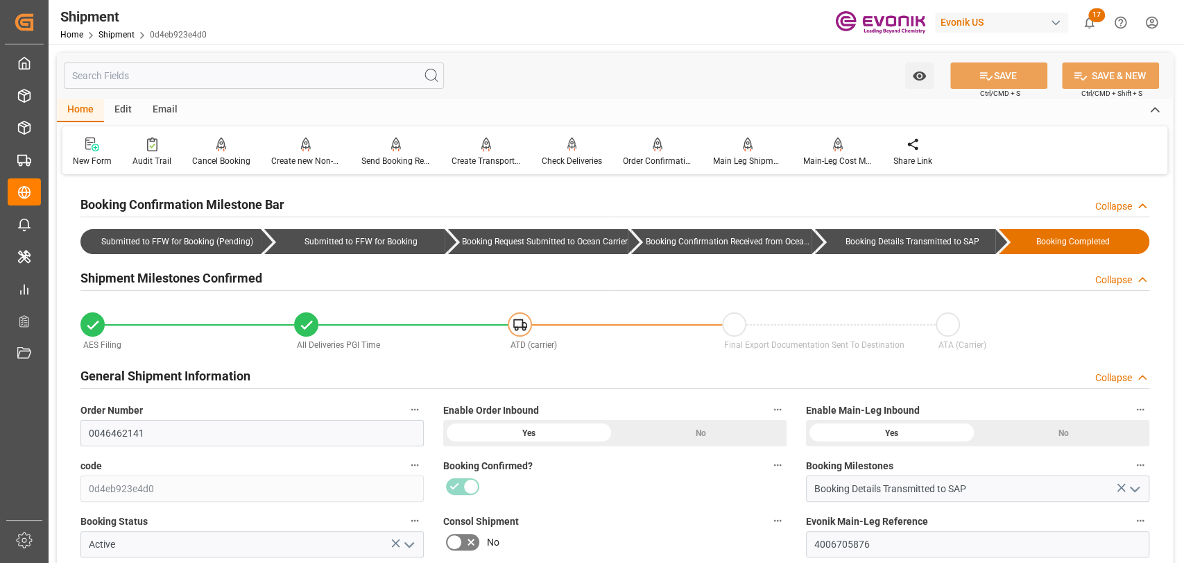
click at [133, 85] on input "text" at bounding box center [254, 75] width 380 height 26
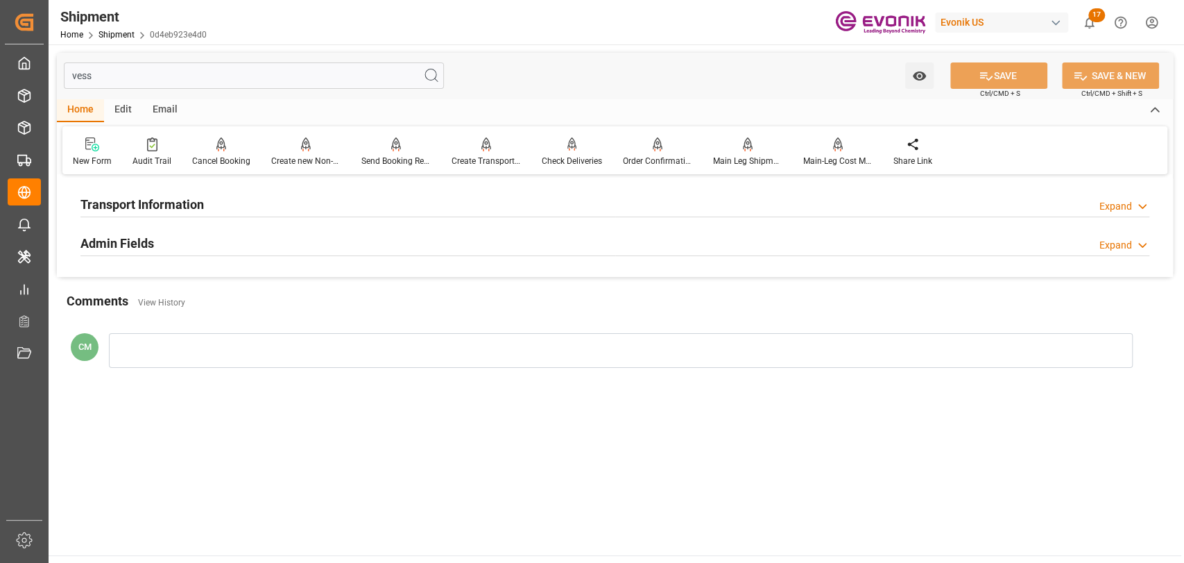
type input "vess"
click at [192, 205] on h2 "Transport Information" at bounding box center [142, 204] width 124 height 19
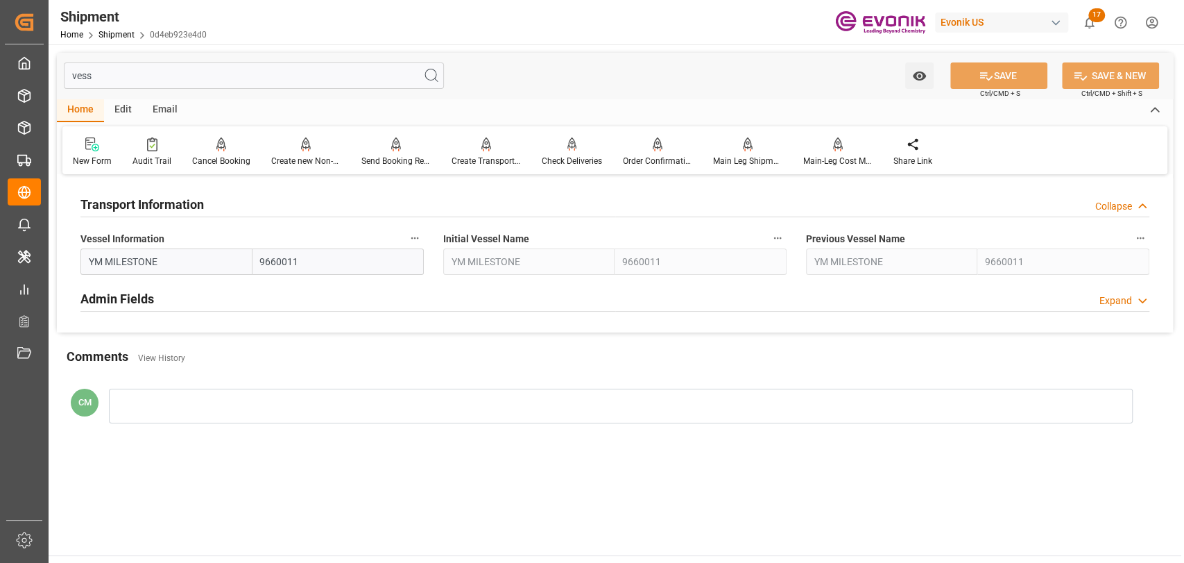
click at [414, 232] on icon "button" at bounding box center [414, 237] width 11 height 11
click at [428, 240] on icon at bounding box center [424, 238] width 12 height 12
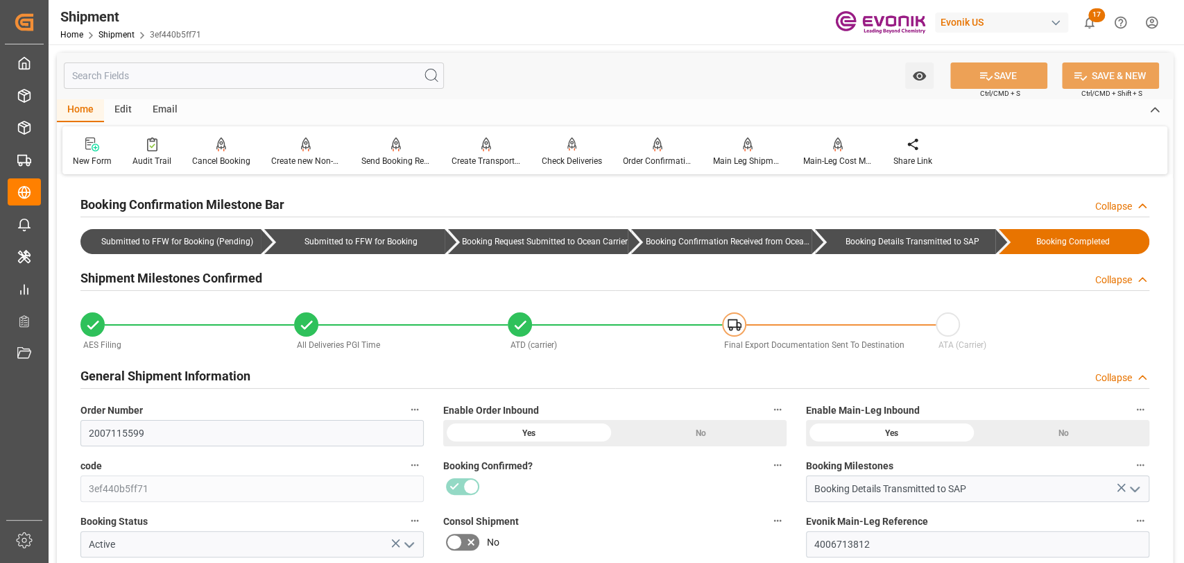
click at [172, 68] on input "text" at bounding box center [254, 75] width 380 height 26
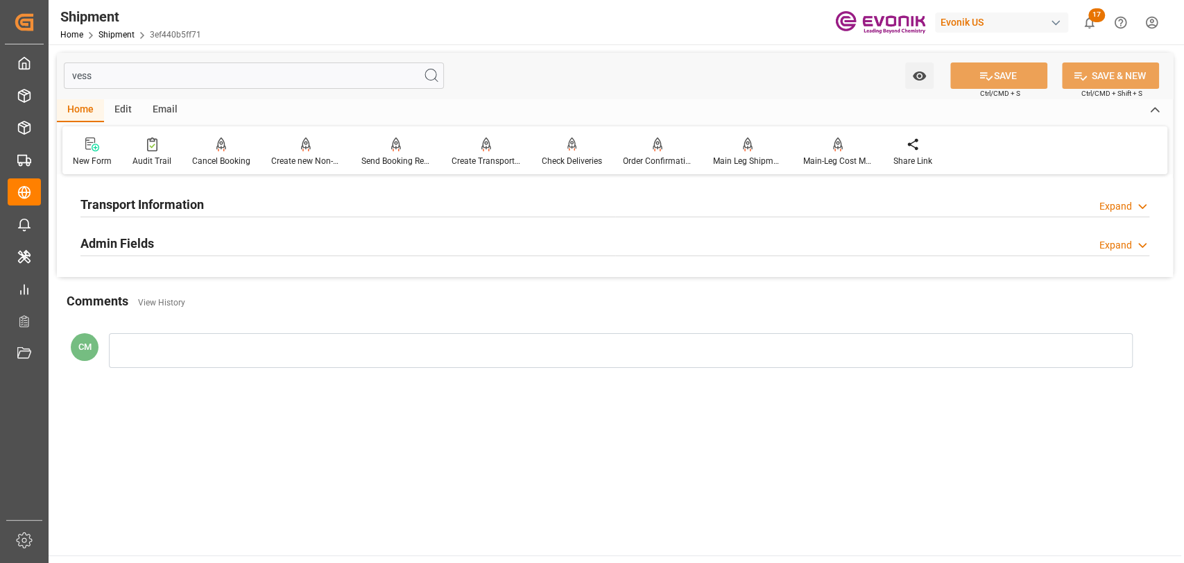
type input "vess"
click at [239, 197] on div "Transport Information Expand" at bounding box center [614, 203] width 1069 height 26
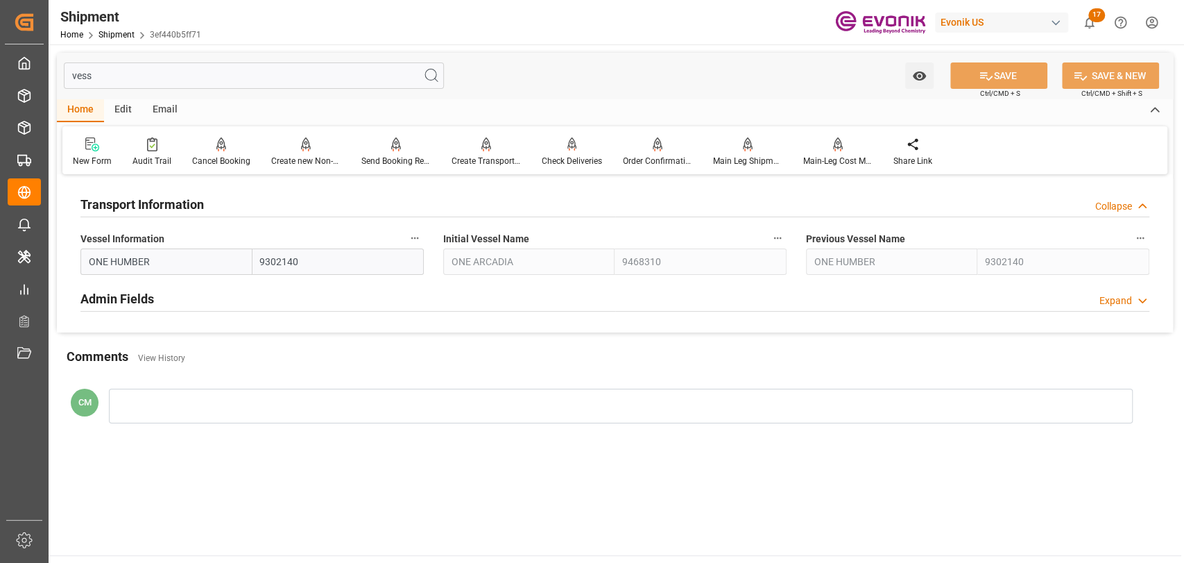
click at [416, 237] on icon "button" at bounding box center [414, 237] width 11 height 11
click at [419, 237] on icon at bounding box center [424, 238] width 12 height 12
